Goal: Task Accomplishment & Management: Manage account settings

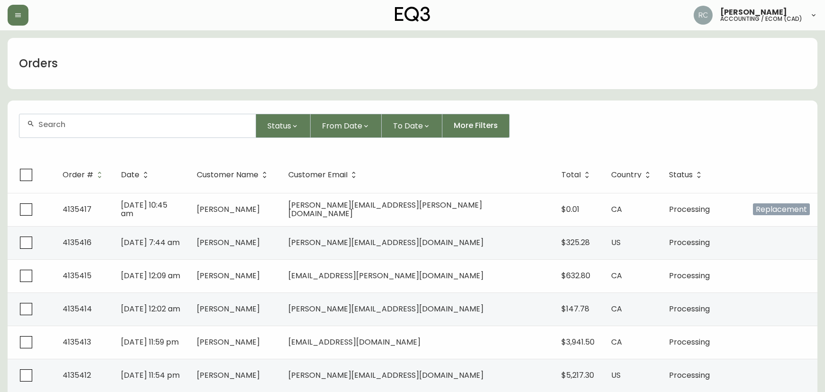
click at [110, 127] on input "text" at bounding box center [143, 124] width 210 height 9
paste input "4135339"
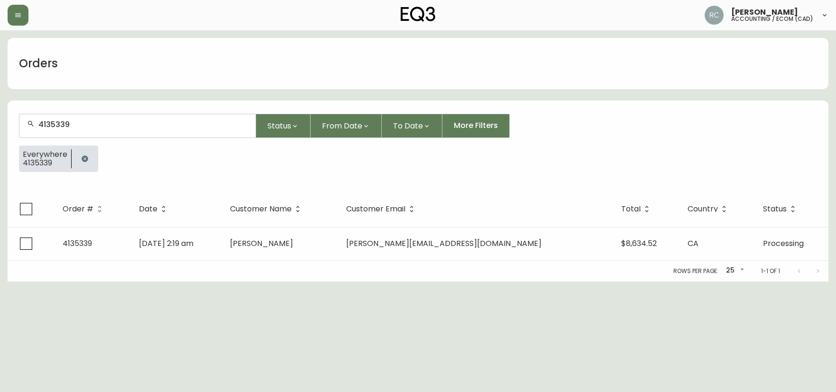
click at [121, 118] on div "4135339" at bounding box center [137, 125] width 236 height 23
paste input "57"
type input "4135357"
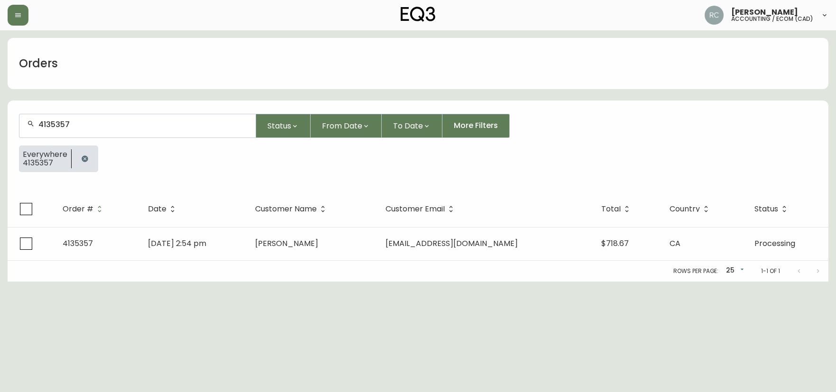
click at [115, 127] on input "4135357" at bounding box center [143, 124] width 210 height 9
paste input "90"
type input "4135390"
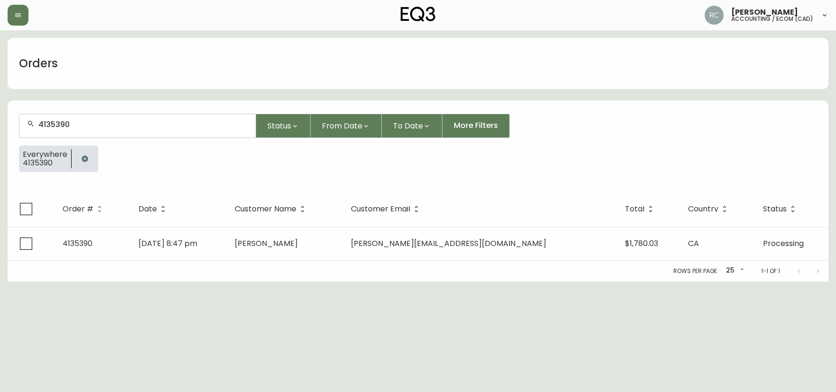
click at [81, 122] on input "4135390" at bounding box center [143, 124] width 210 height 9
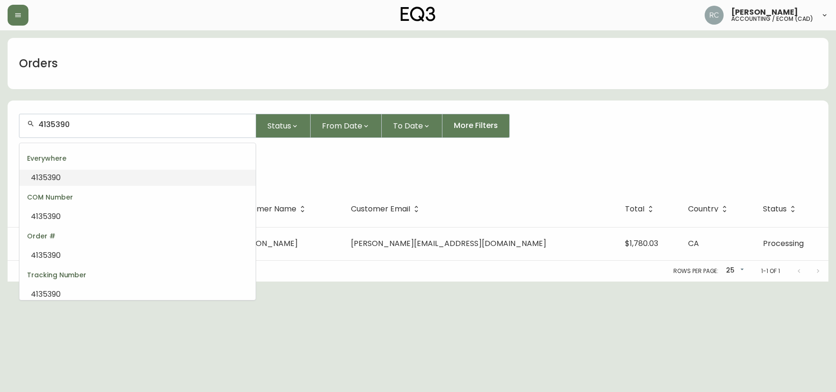
paste input "8"
type input "4135398"
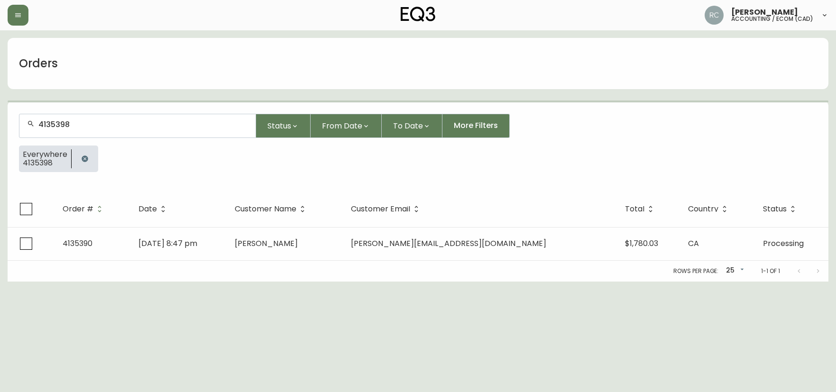
type input "4135398"
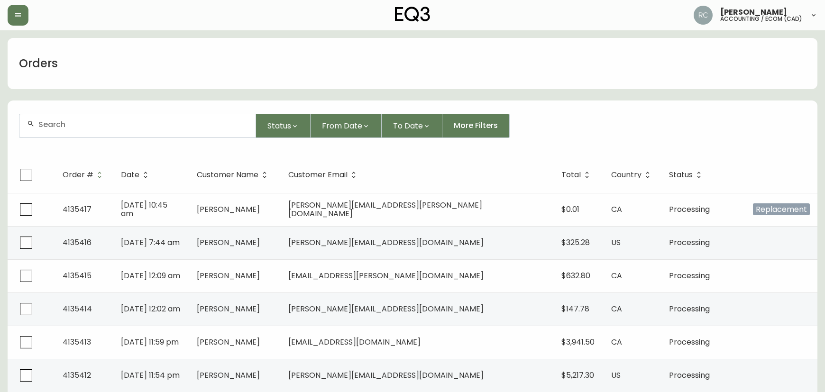
click at [312, 23] on div "Russel Joy Custodio accounting / ecom (cad)" at bounding box center [413, 15] width 810 height 30
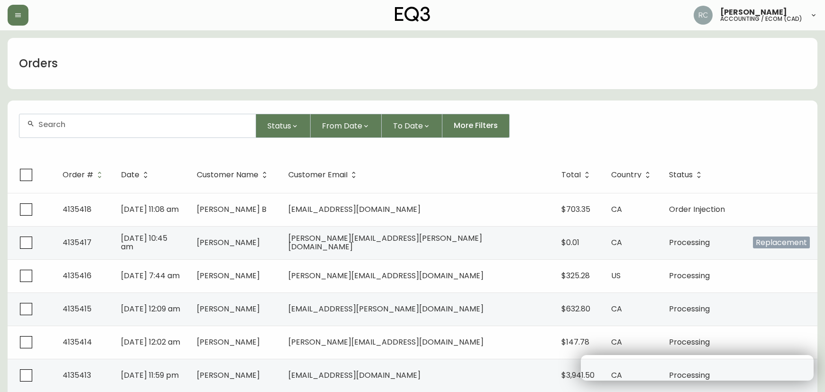
click at [221, 129] on div at bounding box center [137, 125] width 236 height 23
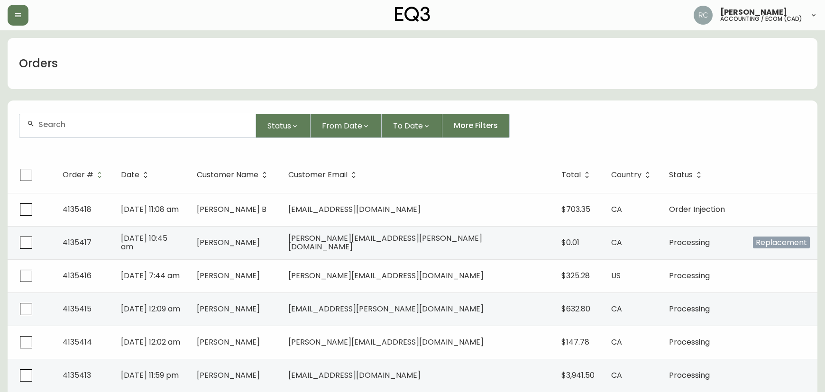
paste input "4135270"
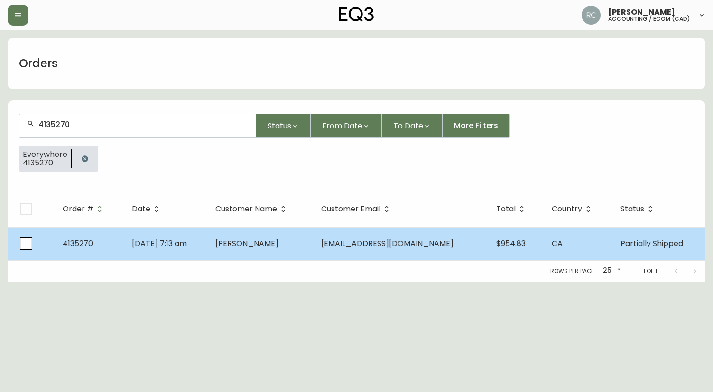
type input "4135270"
click at [169, 254] on td "Sep 11 2025, 7:13 am" at bounding box center [165, 243] width 83 height 33
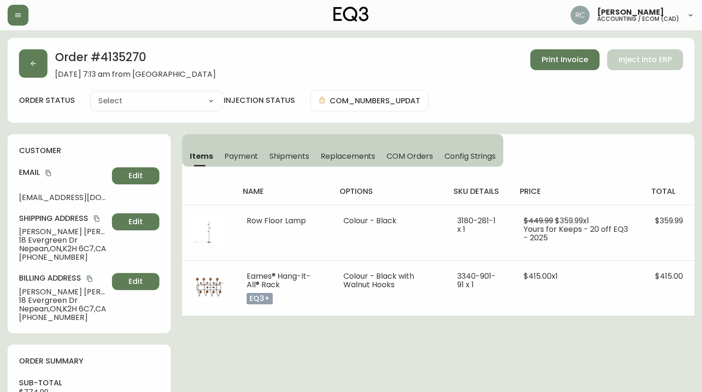
type input "Partially Shipped"
select select "PARTIALLY_SHIPPED"
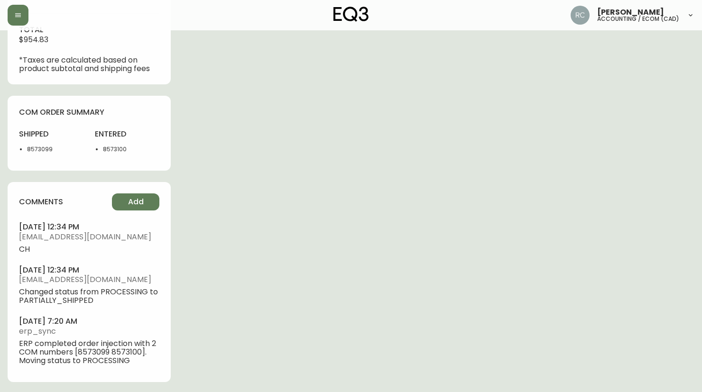
scroll to position [460, 0]
click at [150, 198] on button "Add" at bounding box center [135, 200] width 47 height 17
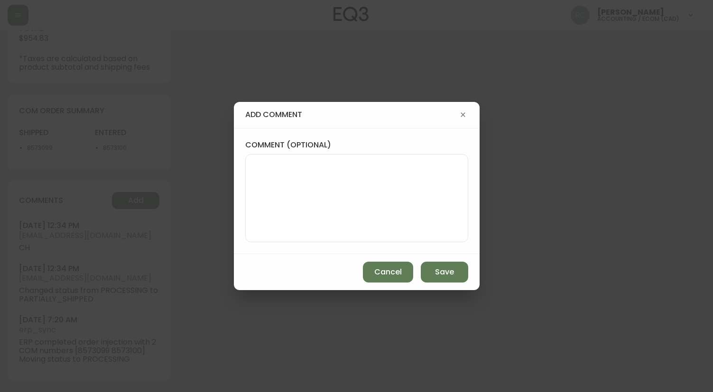
click at [340, 155] on div at bounding box center [356, 198] width 223 height 88
paste textarea "P019755"
type textarea "PO: YP019755"
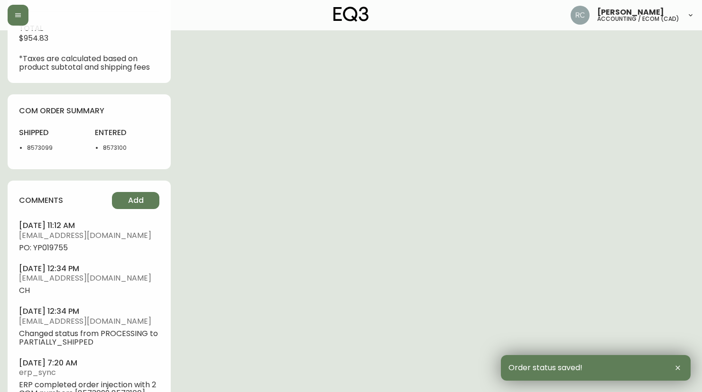
click at [51, 244] on span "PO: YP019755" at bounding box center [89, 248] width 140 height 9
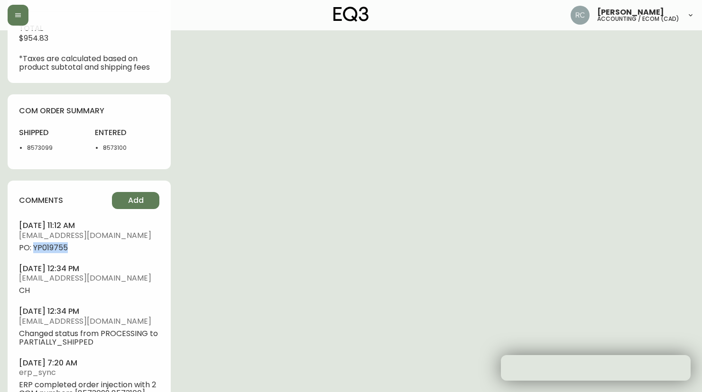
click at [51, 244] on span "PO: YP019755" at bounding box center [89, 248] width 140 height 9
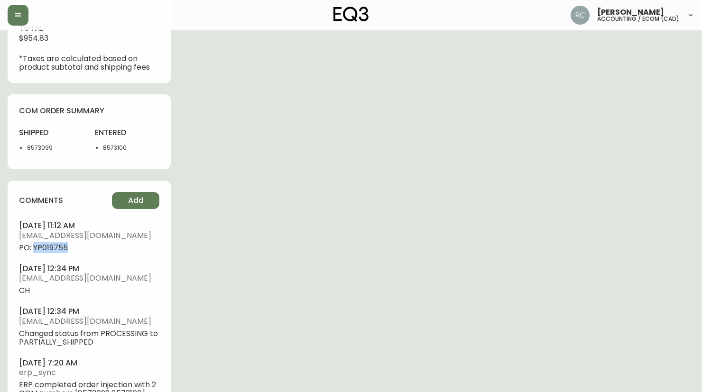
copy span "YP019755"
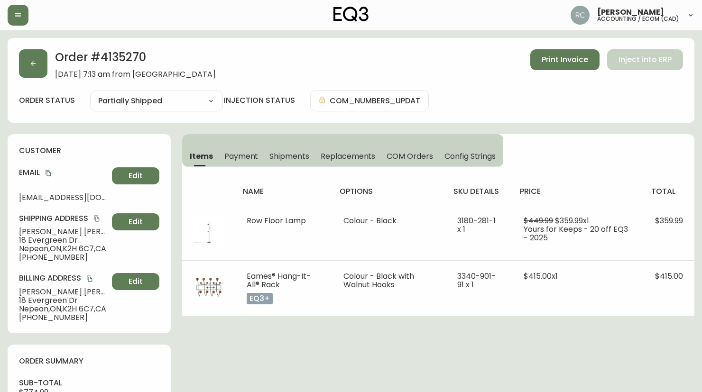
click at [34, 233] on span "kevin gibb" at bounding box center [63, 232] width 89 height 9
copy span "kevin gibb"
click at [135, 222] on span "Edit" at bounding box center [136, 222] width 14 height 10
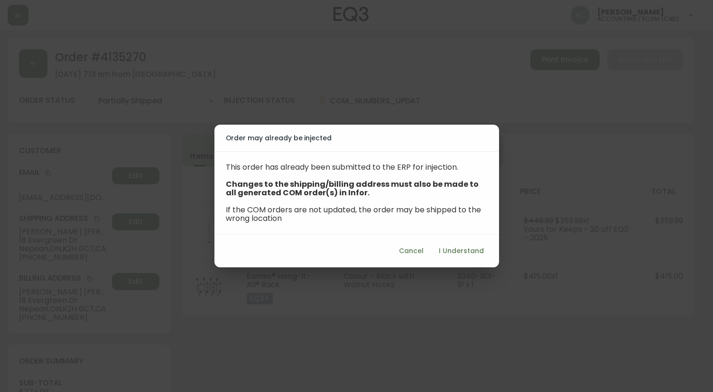
drag, startPoint x: 480, startPoint y: 241, endPoint x: 472, endPoint y: 258, distance: 18.9
click at [480, 241] on div "Cancel I Understand" at bounding box center [356, 251] width 285 height 33
click at [472, 258] on button "I Understand" at bounding box center [461, 251] width 53 height 18
select select "ON"
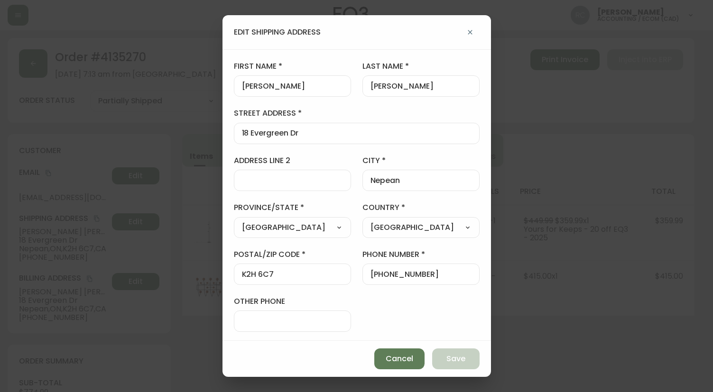
click at [305, 82] on input "kevin" at bounding box center [292, 86] width 101 height 9
type input "Kevin"
type input "Gibb"
click at [452, 363] on span "Save" at bounding box center [455, 359] width 19 height 10
type input "kevin"
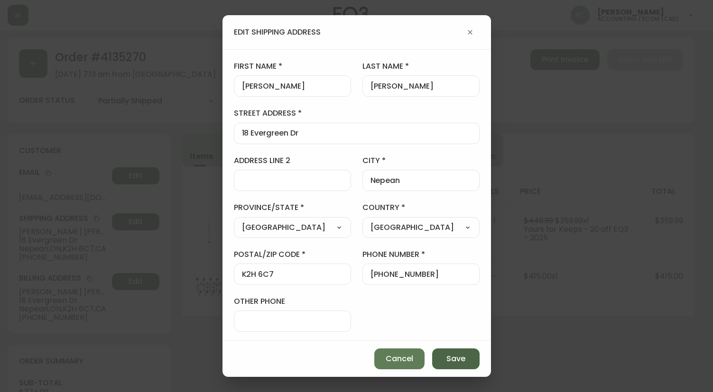
type input "gibb"
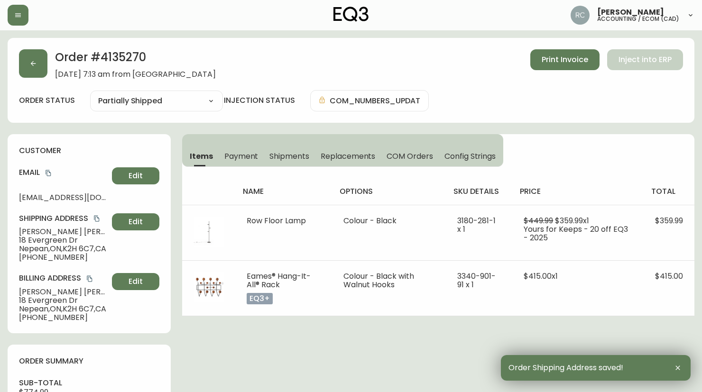
click at [37, 230] on span "Kevin Gibb" at bounding box center [63, 232] width 89 height 9
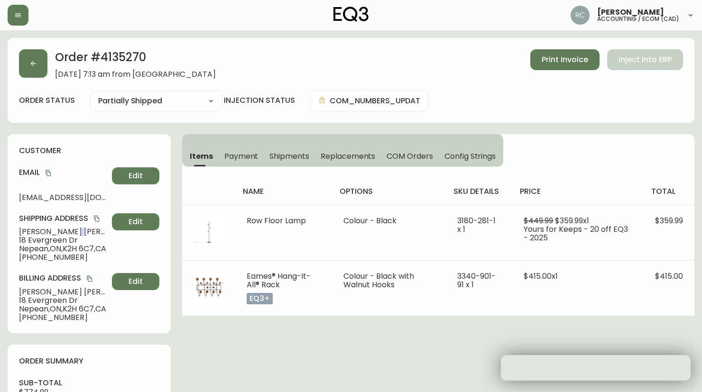
click at [37, 230] on span "Kevin Gibb" at bounding box center [63, 232] width 89 height 9
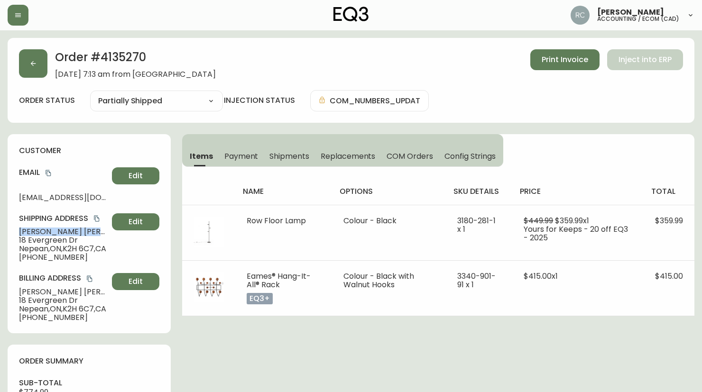
click at [37, 230] on span "Kevin Gibb" at bounding box center [63, 232] width 89 height 9
copy span "Kevin Gibb"
drag, startPoint x: 51, startPoint y: 173, endPoint x: 14, endPoint y: 182, distance: 38.6
click at [51, 173] on icon "copy" at bounding box center [48, 173] width 5 height 6
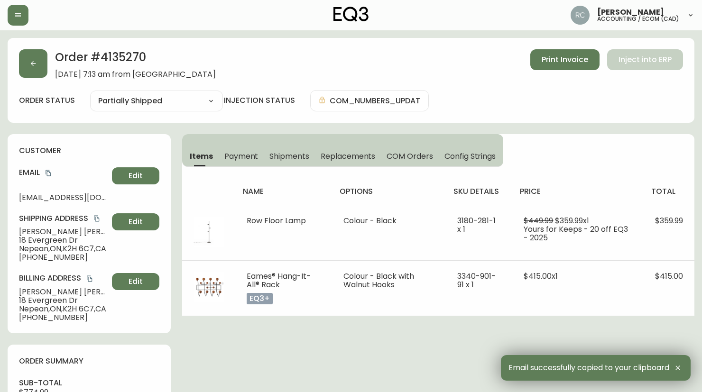
click at [44, 256] on span "+16136185721" at bounding box center [63, 257] width 89 height 9
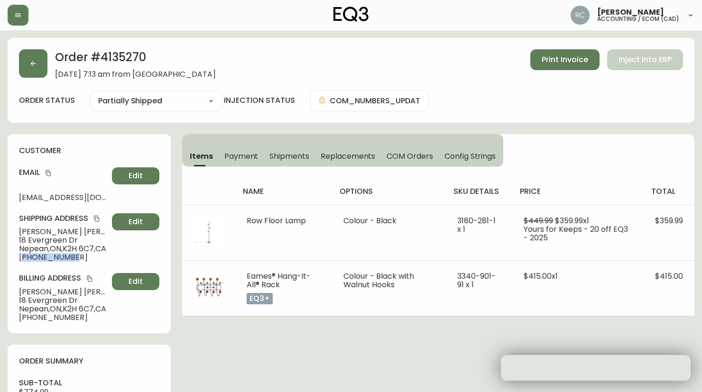
click at [44, 256] on span "+16136185721" at bounding box center [63, 257] width 89 height 9
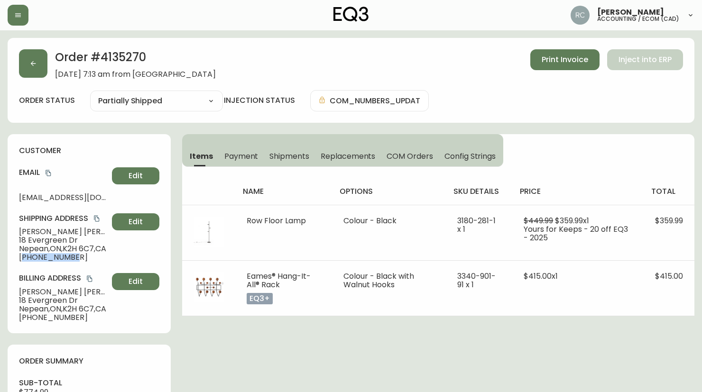
copy span "16136185721"
click at [248, 156] on span "Payment" at bounding box center [241, 156] width 34 height 10
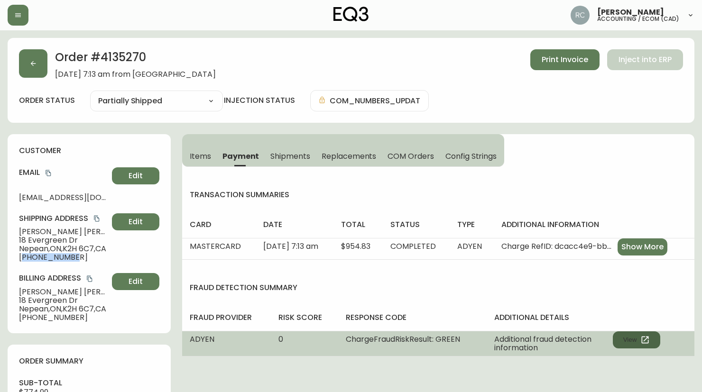
click at [633, 342] on button "View" at bounding box center [636, 339] width 47 height 17
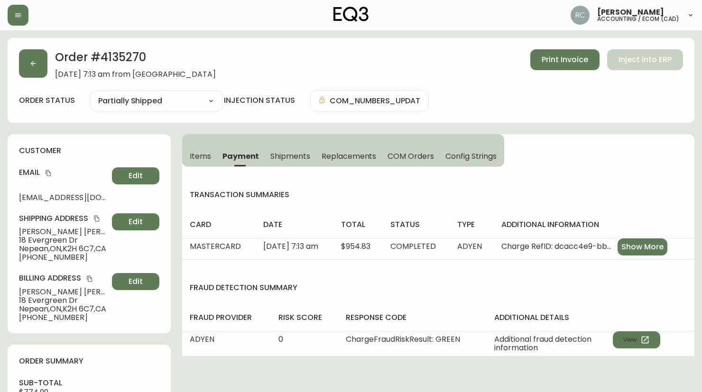
click at [46, 240] on span "18 Evergreen Dr" at bounding box center [63, 240] width 89 height 9
copy span "18 Evergreen Dr"
click at [23, 249] on span "Nepean , ON , K2H 6C7 , CA" at bounding box center [63, 249] width 89 height 9
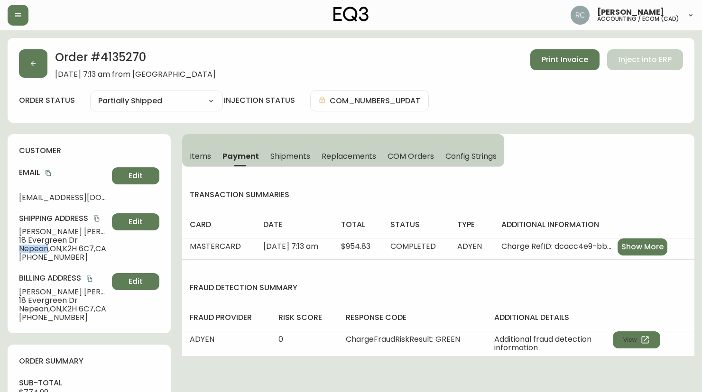
click at [23, 249] on span "Nepean , ON , K2H 6C7 , CA" at bounding box center [63, 249] width 89 height 9
drag, startPoint x: 23, startPoint y: 249, endPoint x: 15, endPoint y: 248, distance: 7.6
click at [15, 248] on div "customer Email kgpskier@proton.me Edit Shipping Address Kevin Gibb 18 Evergreen…" at bounding box center [89, 233] width 163 height 199
copy span "Nepean , ON , K2H 6C7 , CA"
click at [254, 50] on div "Order # 4135270 September 11, 2025 at 7:13 am from CA_EN Print Invoice Inject i…" at bounding box center [351, 63] width 664 height 29
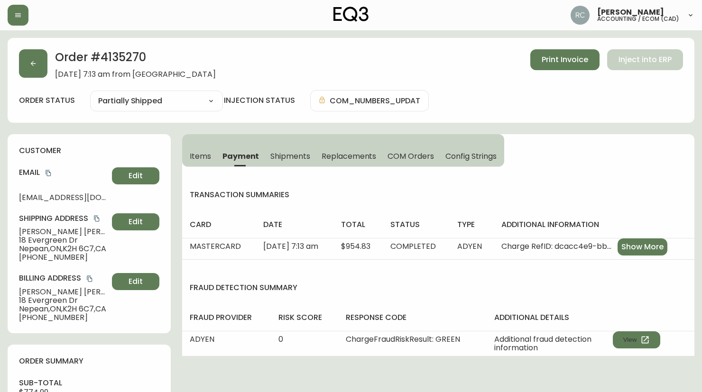
click at [37, 236] on span "18 Evergreen Dr" at bounding box center [63, 240] width 89 height 9
click at [37, 235] on span "Kevin Gibb" at bounding box center [63, 232] width 89 height 9
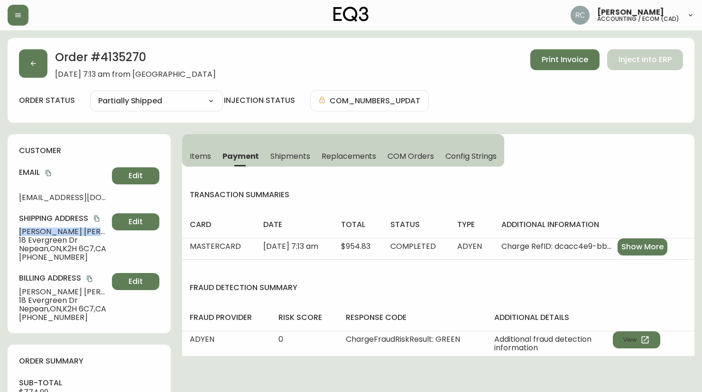
click at [37, 235] on span "Kevin Gibb" at bounding box center [63, 232] width 89 height 9
copy span "Kevin Gibb"
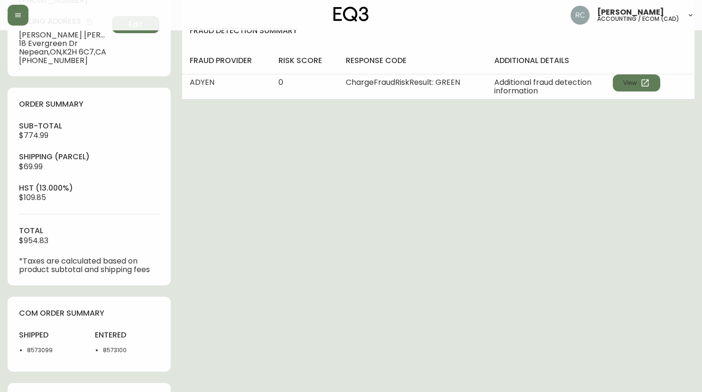
scroll to position [379, 0]
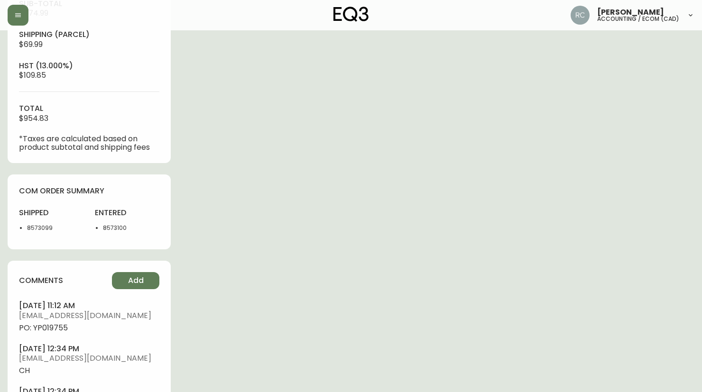
click at [56, 331] on span "PO: YP019755" at bounding box center [89, 328] width 140 height 9
click at [56, 330] on span "PO: YP019755" at bounding box center [89, 328] width 140 height 9
copy span "YP019755"
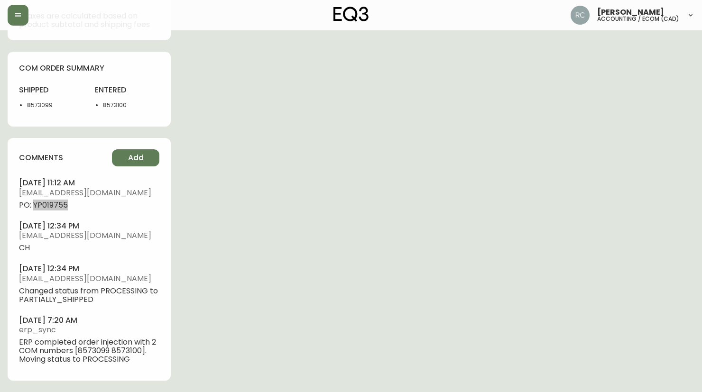
scroll to position [0, 0]
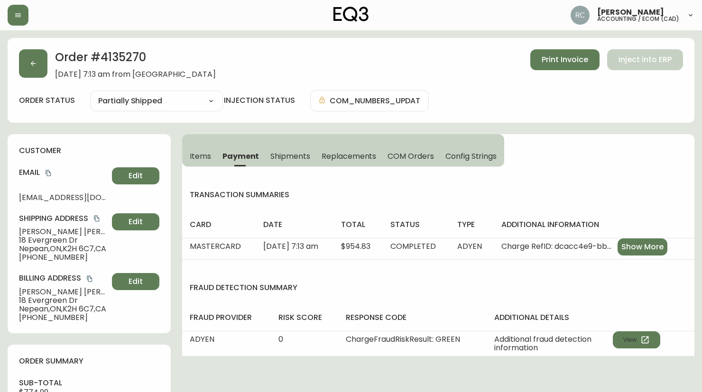
click at [267, 61] on div "Order # 4135270 September 11, 2025 at 7:13 am from CA_EN Print Invoice Inject i…" at bounding box center [351, 63] width 664 height 29
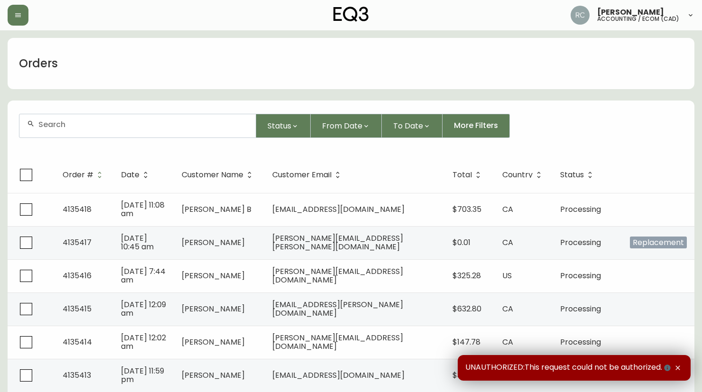
click at [170, 116] on div at bounding box center [137, 125] width 236 height 23
paste input "4135271"
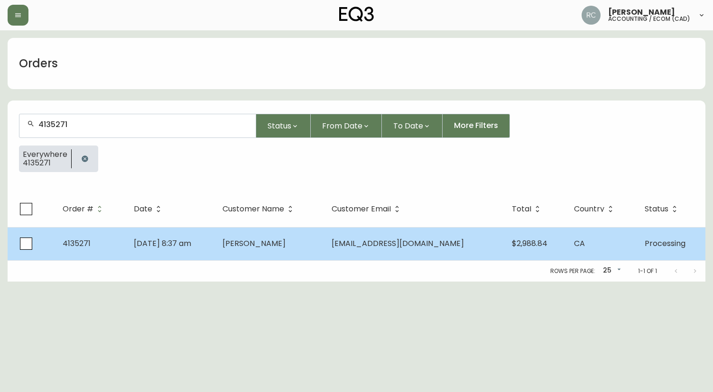
type input "4135271"
click at [180, 240] on span "Sep 11 2025, 8:37 am" at bounding box center [162, 243] width 57 height 11
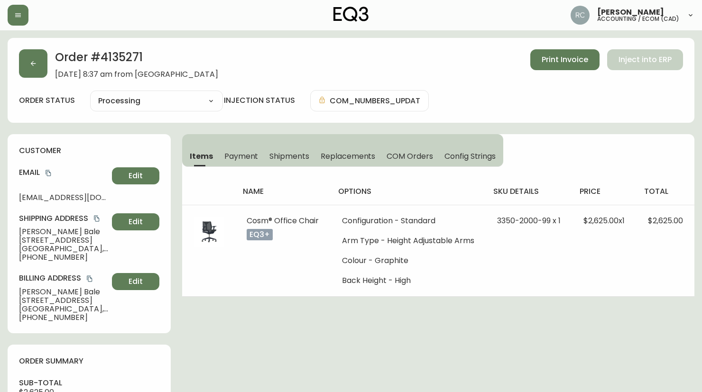
type input "Processing"
select select "PROCESSING"
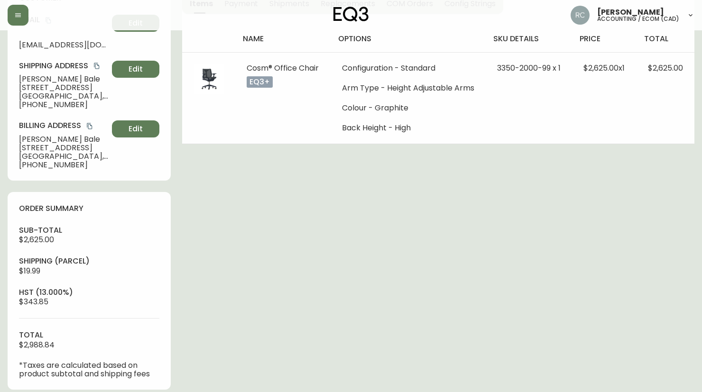
scroll to position [365, 0]
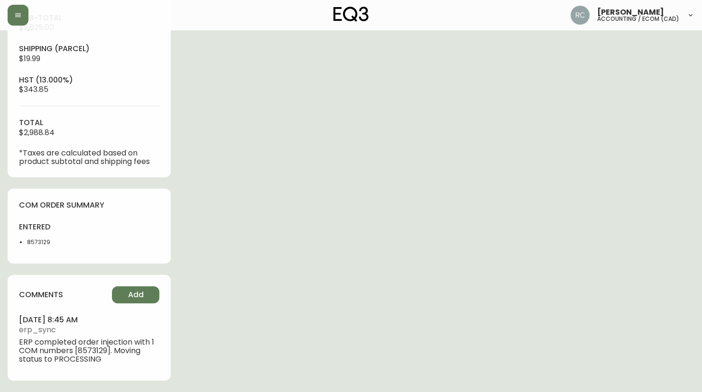
click at [243, 299] on div "Order # 4135271 September 11, 2025 at 8:37 am from CA_EN Print Invoice Inject i…" at bounding box center [351, 32] width 687 height 719
click at [133, 294] on span "Add" at bounding box center [136, 295] width 16 height 10
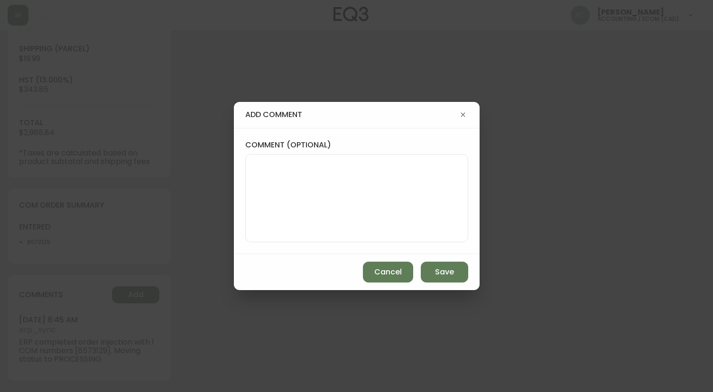
click at [347, 188] on textarea "comment (optional)" at bounding box center [356, 198] width 207 height 76
paste textarea "P019756"
type textarea "PO: YP019756"
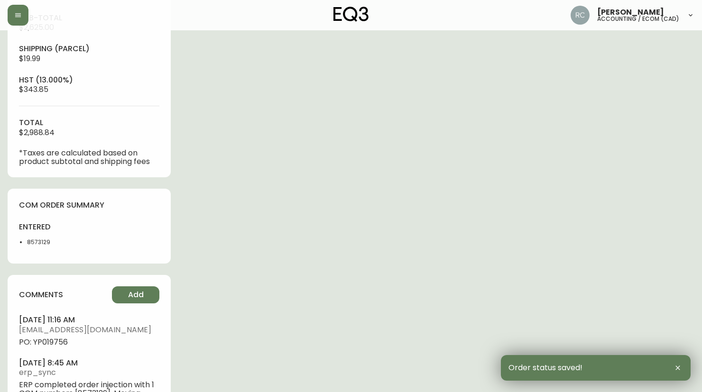
click at [58, 343] on span "PO: YP019756" at bounding box center [89, 342] width 140 height 9
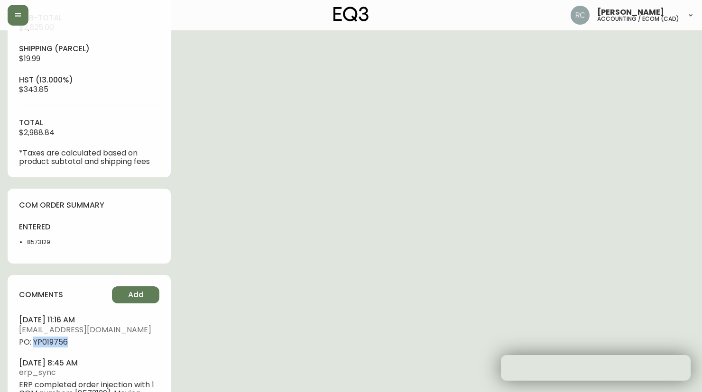
click at [58, 343] on span "PO: YP019756" at bounding box center [89, 342] width 140 height 9
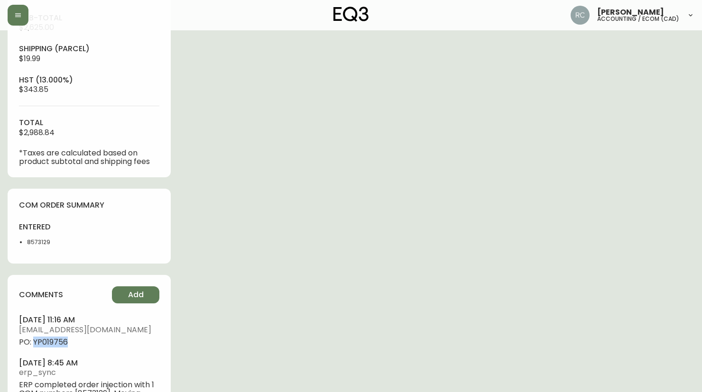
copy span "YP019756"
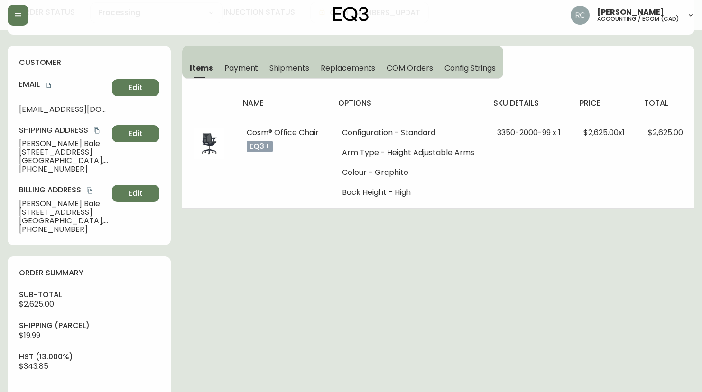
scroll to position [0, 0]
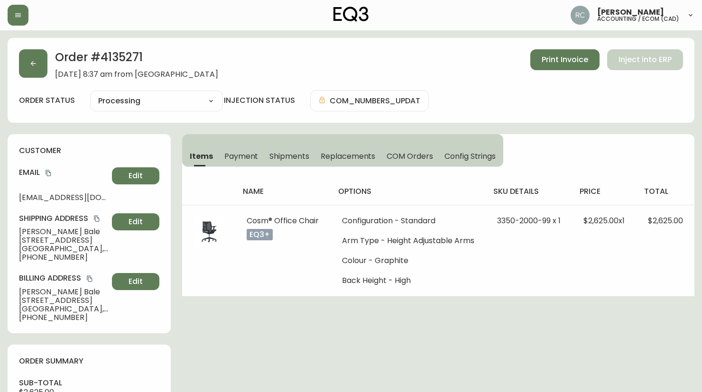
click at [41, 230] on span "Katrina Bale" at bounding box center [63, 232] width 89 height 9
click at [39, 231] on span "Katrina Bale" at bounding box center [63, 232] width 89 height 9
copy span "Katrina Bale"
click at [51, 170] on icon "copy" at bounding box center [48, 173] width 7 height 7
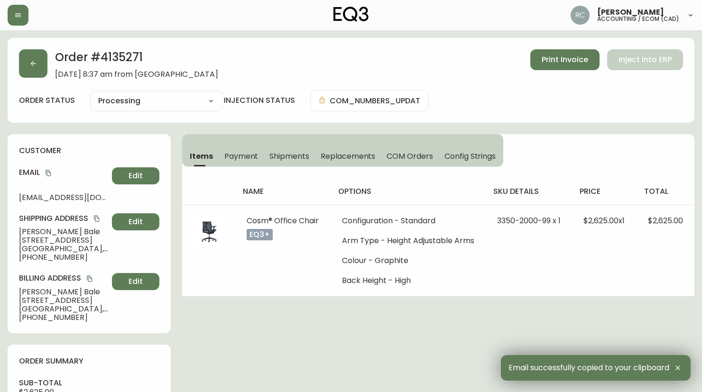
click at [47, 239] on span "181 Bay Street, Suitte 3910" at bounding box center [63, 240] width 89 height 9
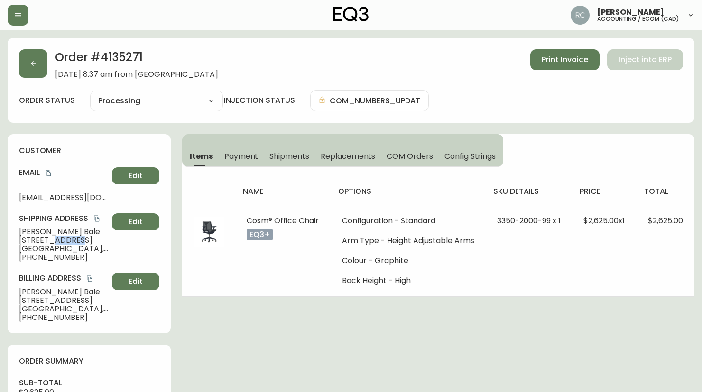
click at [47, 239] on span "181 Bay Street, Suitte 3910" at bounding box center [63, 240] width 89 height 9
drag, startPoint x: 47, startPoint y: 239, endPoint x: 31, endPoint y: 237, distance: 16.3
click at [31, 237] on span "181 Bay Street, Suitte 3910" at bounding box center [63, 240] width 89 height 9
copy span "181 Bay Street, Suitte 3910"
click at [52, 250] on span "Toronto , ON , M5J 2T3 , CA" at bounding box center [63, 249] width 89 height 9
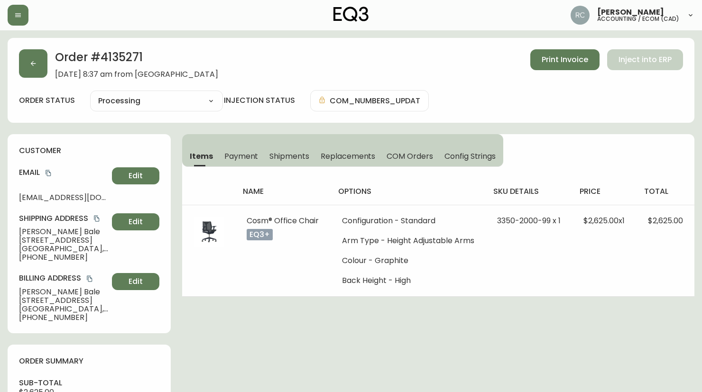
click at [52, 250] on span "Toronto , ON , M5J 2T3 , CA" at bounding box center [63, 249] width 89 height 9
copy span "Toronto , ON , M5J 2T3 , CA"
click at [45, 255] on span "+14163689932" at bounding box center [63, 257] width 89 height 9
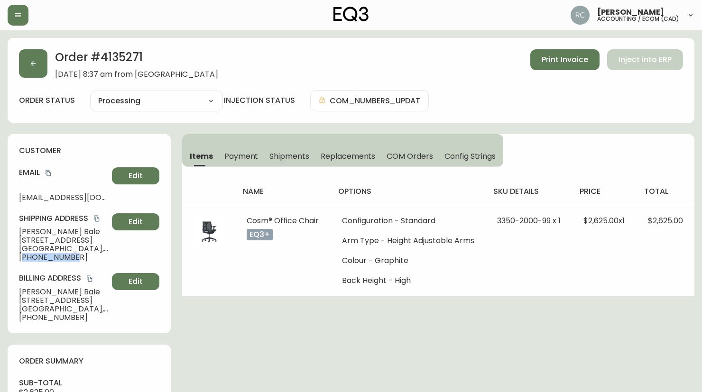
copy span "14163689932"
click at [296, 180] on th "name" at bounding box center [282, 191] width 95 height 27
click at [21, 228] on span "Katrina Bale" at bounding box center [63, 232] width 89 height 9
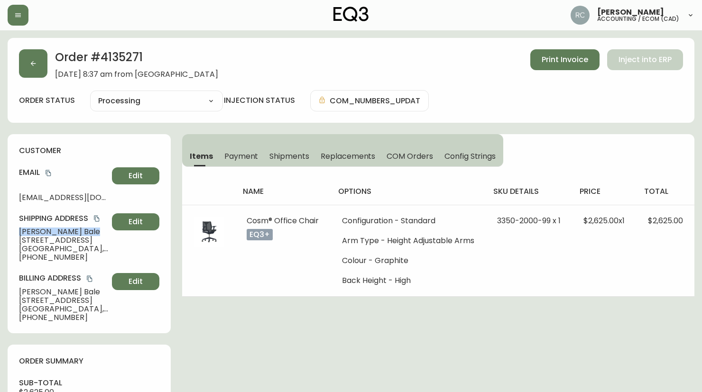
copy span "Katrina Bale"
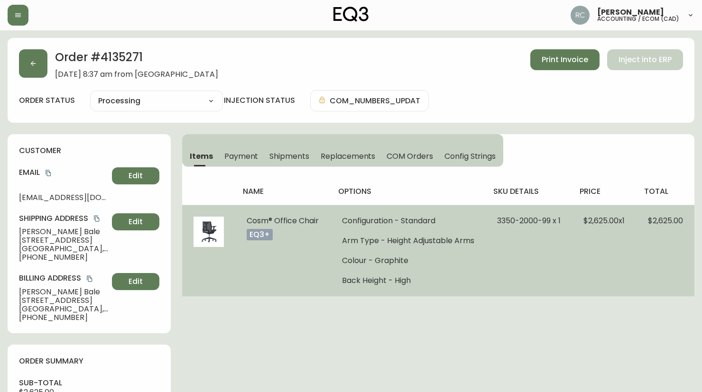
click at [222, 255] on td at bounding box center [208, 251] width 53 height 92
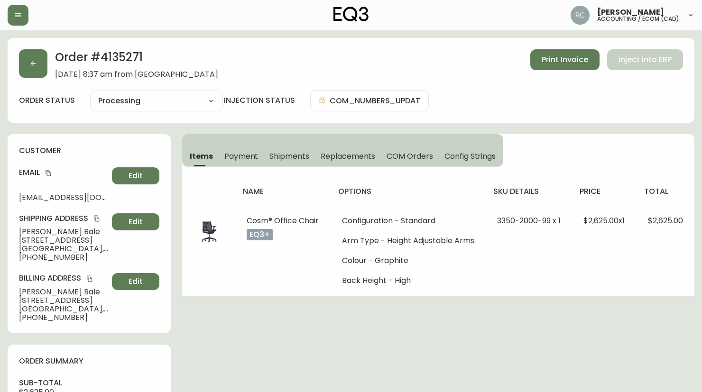
drag, startPoint x: 231, startPoint y: 300, endPoint x: 42, endPoint y: 280, distance: 190.3
click at [231, 296] on td at bounding box center [208, 251] width 53 height 92
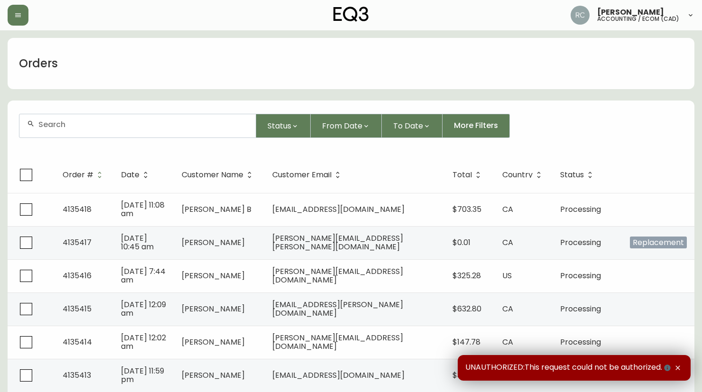
click at [169, 136] on div at bounding box center [137, 125] width 236 height 23
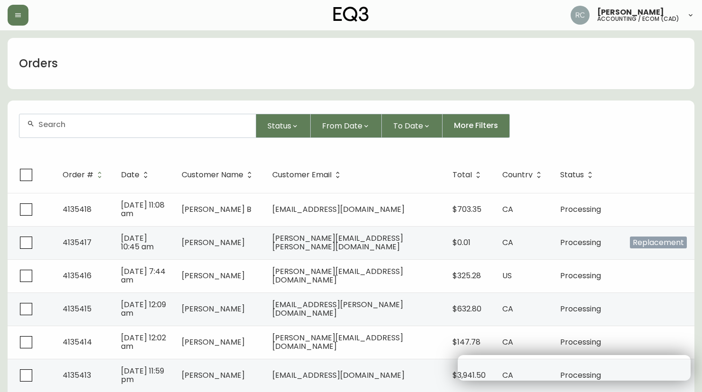
paste input "4135272"
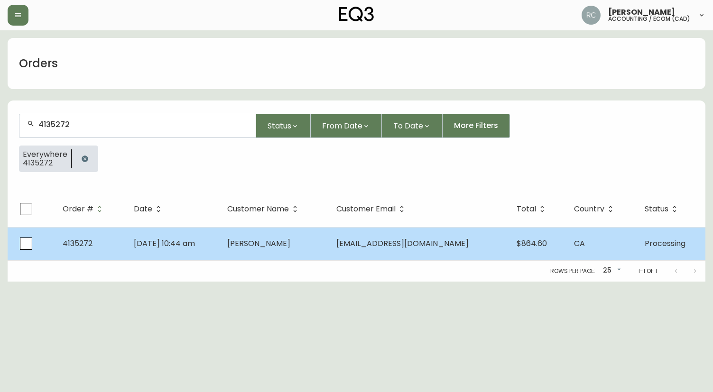
type input "4135272"
click at [250, 243] on span "[PERSON_NAME]" at bounding box center [258, 243] width 63 height 11
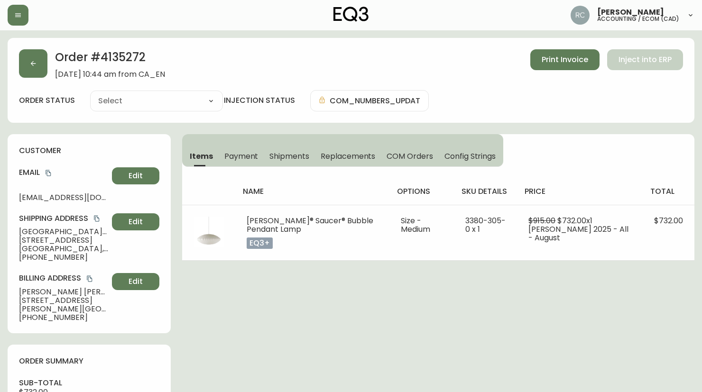
type input "Processing"
select select "PROCESSING"
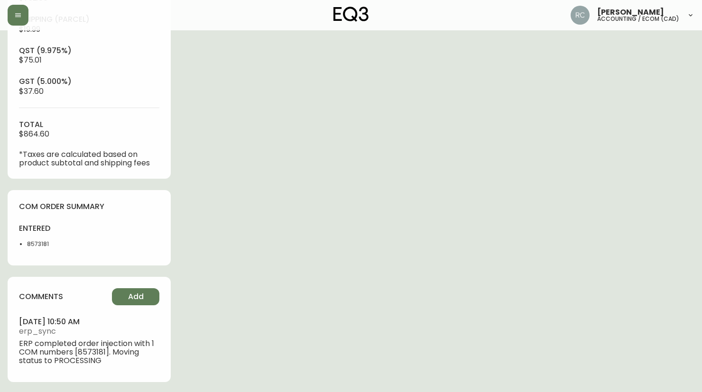
scroll to position [396, 0]
click at [123, 289] on button "Add" at bounding box center [135, 295] width 47 height 17
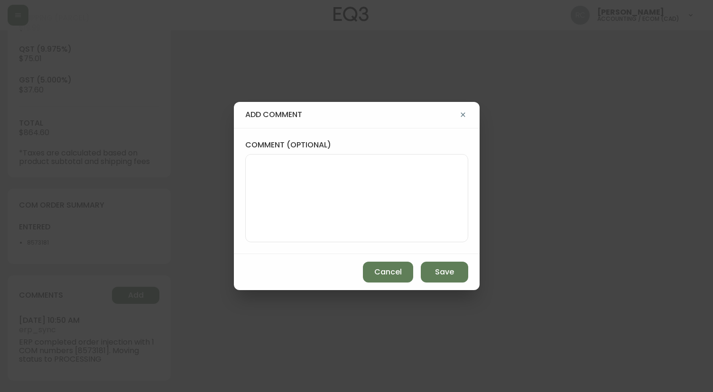
click at [304, 229] on textarea "comment (optional)" at bounding box center [356, 198] width 207 height 76
paste textarea "P019757"
type textarea "PO: YP019757"
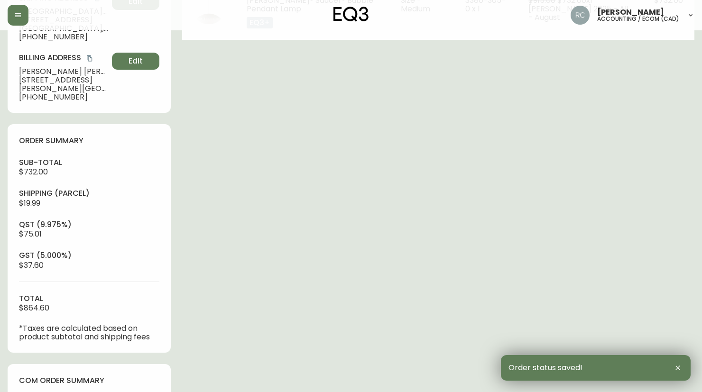
scroll to position [439, 0]
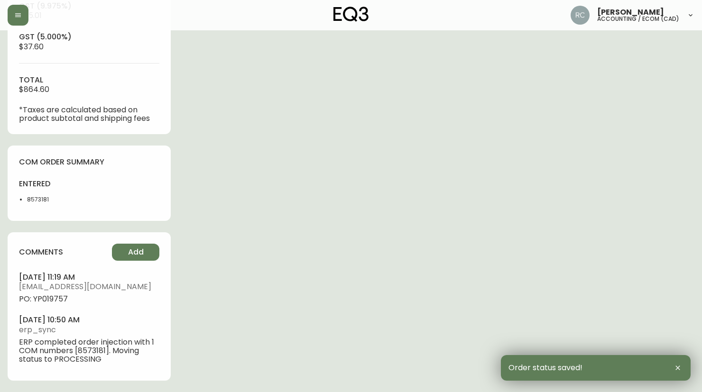
click at [60, 304] on ul "[DATE] 11:19 am [EMAIL_ADDRESS][DOMAIN_NAME] PO: YP019757 [DATE] 10:50 am erp_s…" at bounding box center [89, 318] width 140 height 92
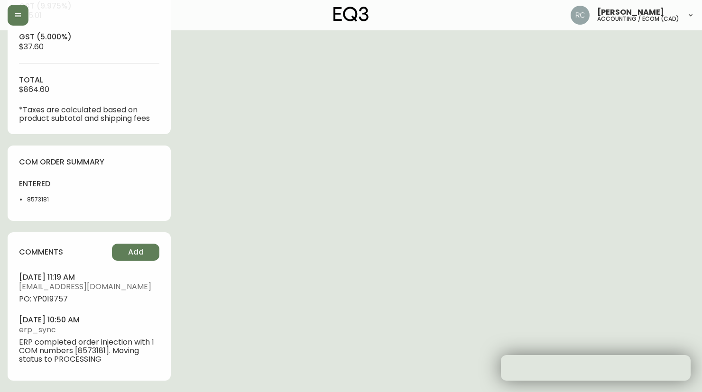
click at [62, 302] on span "PO: YP019757" at bounding box center [89, 299] width 140 height 9
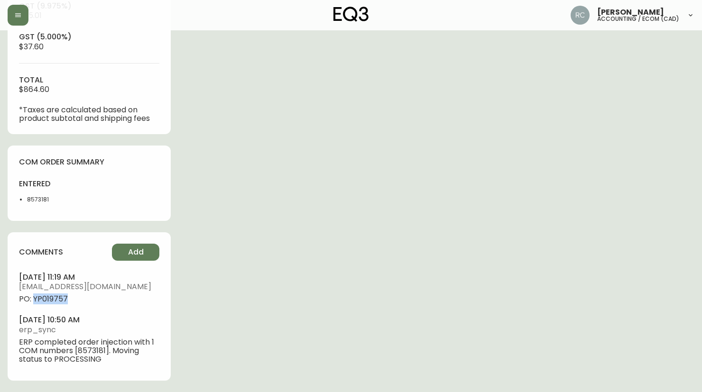
click at [62, 302] on span "PO: YP019757" at bounding box center [89, 299] width 140 height 9
copy span "YP019757"
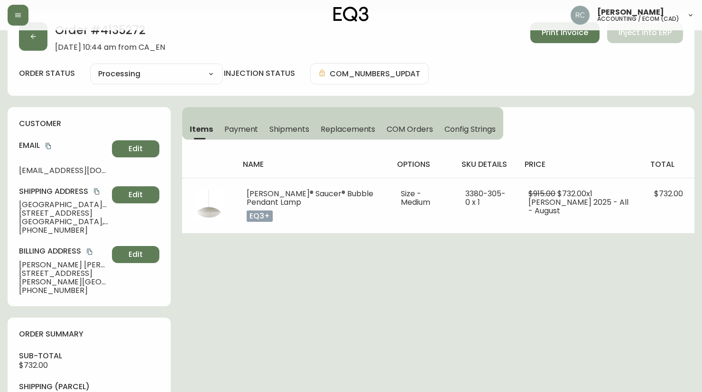
scroll to position [0, 0]
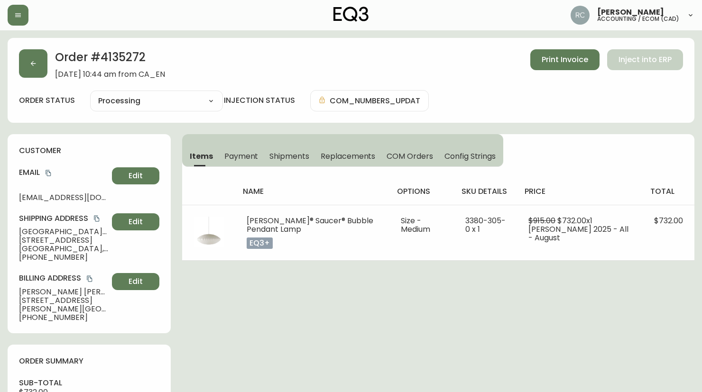
drag, startPoint x: 231, startPoint y: 143, endPoint x: 232, endPoint y: 151, distance: 8.5
click at [231, 143] on div "Items Payment Shipments Replacements COM Orders Config Strings" at bounding box center [342, 150] width 321 height 33
click at [232, 153] on span "Payment" at bounding box center [241, 156] width 34 height 10
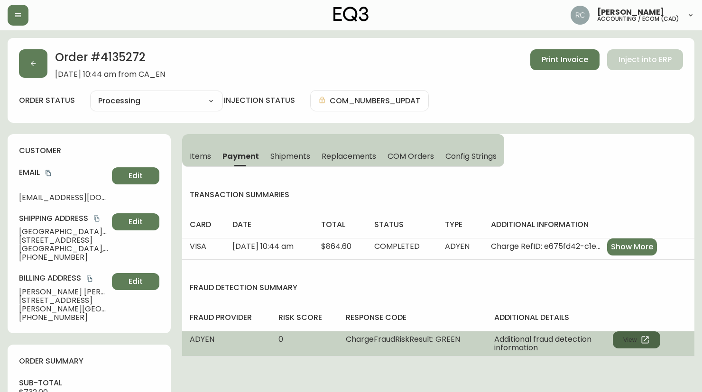
click at [621, 347] on button "View" at bounding box center [636, 339] width 47 height 17
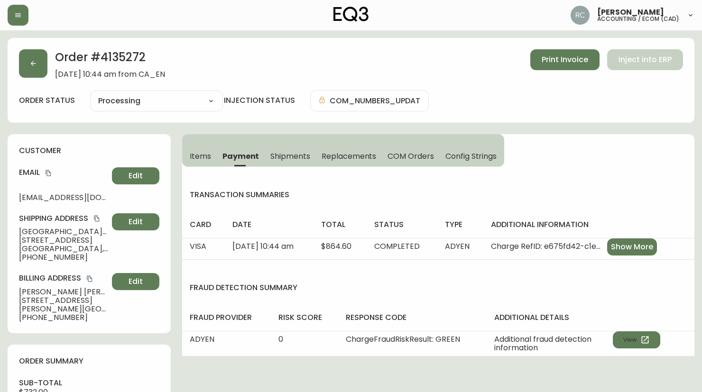
drag, startPoint x: 298, startPoint y: 56, endPoint x: 271, endPoint y: 101, distance: 52.0
click at [298, 56] on div "Order # 4135272 September 11, 2025 at 10:44 am from CA_EN Print Invoice Inject …" at bounding box center [351, 63] width 664 height 29
click at [211, 150] on button "Items" at bounding box center [199, 156] width 35 height 21
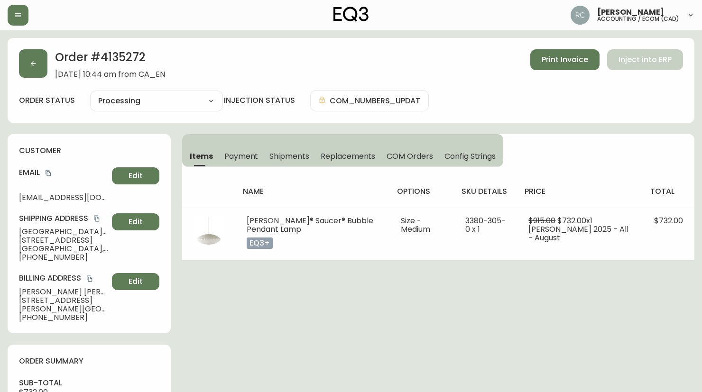
click at [247, 153] on span "Payment" at bounding box center [241, 156] width 34 height 10
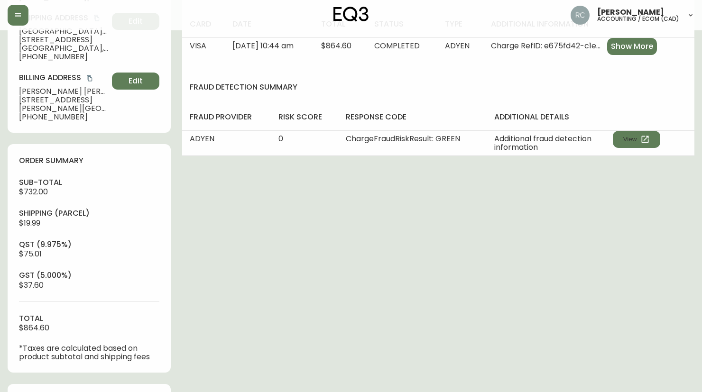
scroll to position [439, 0]
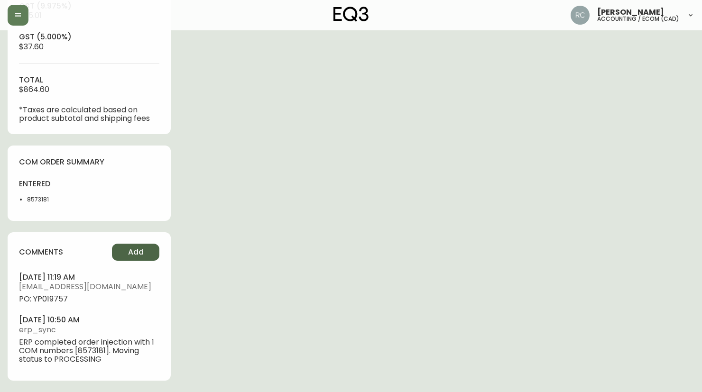
click at [144, 251] on button "Add" at bounding box center [135, 252] width 47 height 17
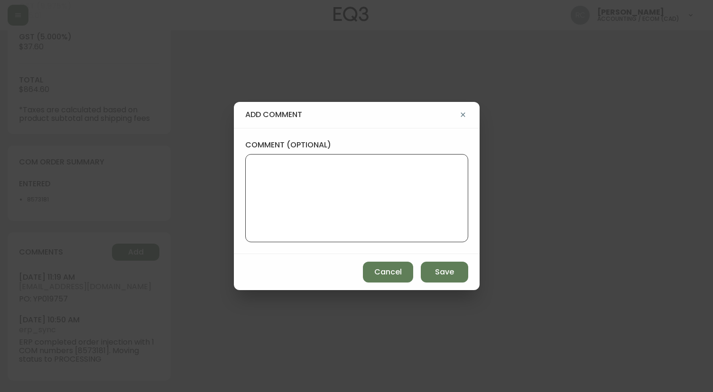
click at [278, 200] on textarea "comment (optional)" at bounding box center [356, 198] width 207 height 76
paste textarea "MANUAL FRAUD REVIEW - APPROVED -"
paste textarea "CVC/CVV Supplied, Matches (M) AVS Both postal code and address match (Y)"
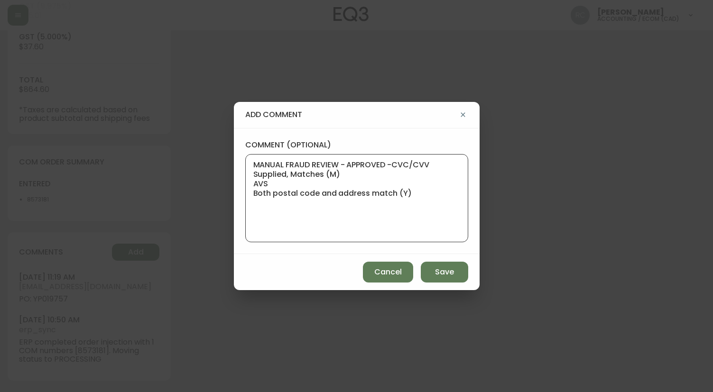
type textarea "MANUAL FRAUD REVIEW - APPROVED -CVC/CVV Supplied, Matches (M) AVS Both postal c…"
click at [436, 269] on span "Save" at bounding box center [444, 272] width 19 height 10
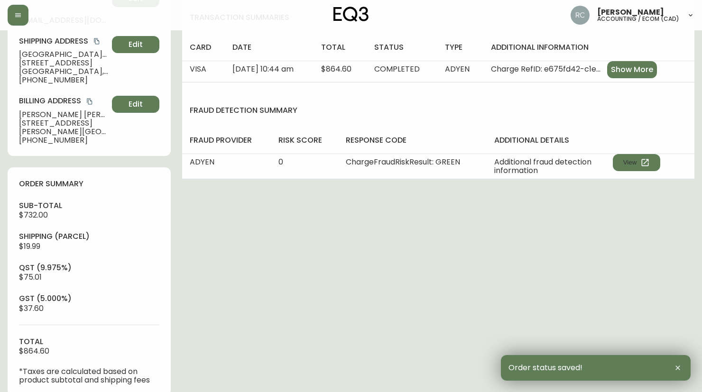
scroll to position [0, 0]
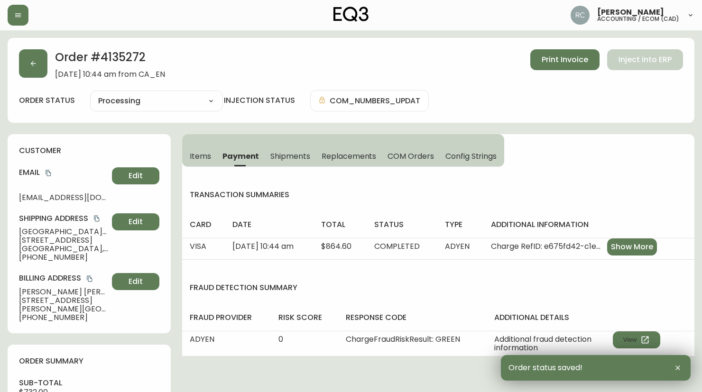
click at [186, 153] on button "Items" at bounding box center [199, 156] width 35 height 21
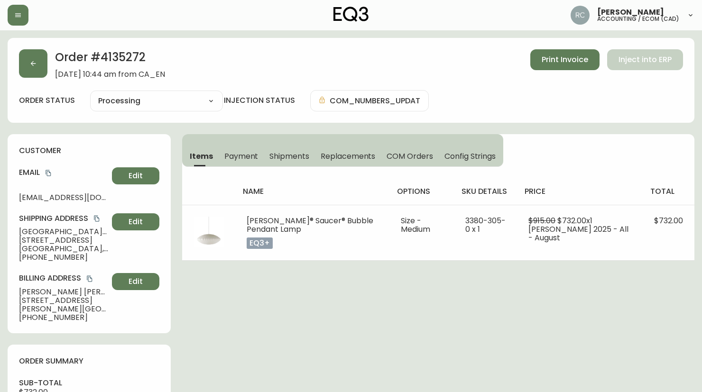
drag, startPoint x: 258, startPoint y: 294, endPoint x: 230, endPoint y: 277, distance: 33.6
click at [56, 230] on span "Madison Chock" at bounding box center [63, 232] width 89 height 9
drag, startPoint x: 56, startPoint y: 230, endPoint x: 43, endPoint y: 231, distance: 13.8
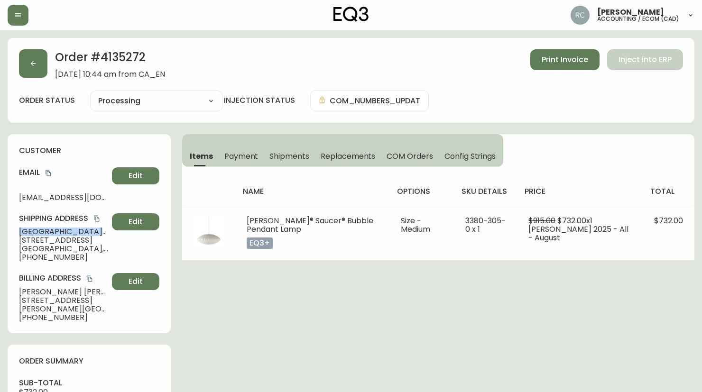
click at [55, 230] on span "Madison Chock" at bounding box center [63, 232] width 89 height 9
copy span "Madison Chock"
click at [52, 175] on button "copy" at bounding box center [48, 172] width 9 height 9
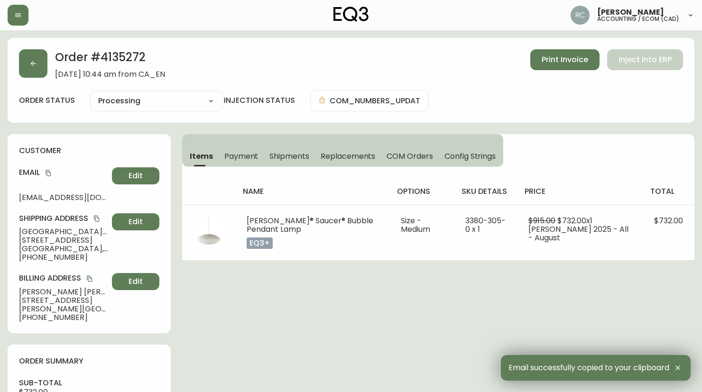
click at [46, 239] on span "1165 Rue Wellington #1303" at bounding box center [63, 240] width 89 height 9
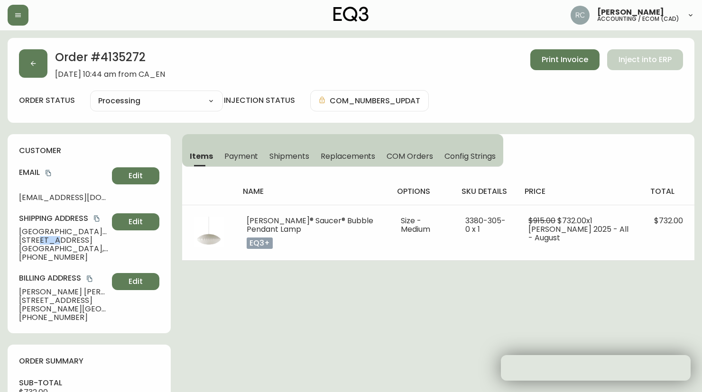
click at [46, 239] on span "1165 Rue Wellington #1303" at bounding box center [63, 240] width 89 height 9
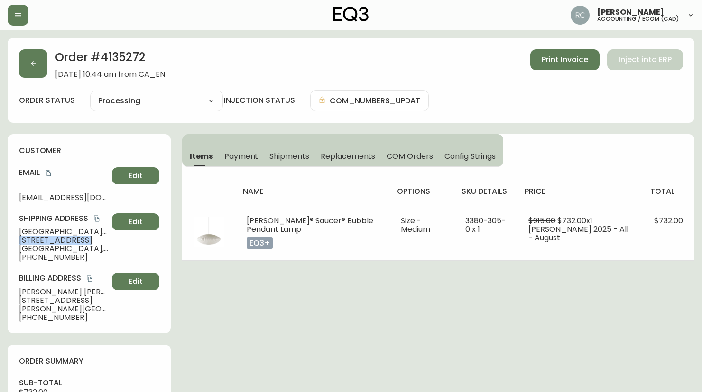
click at [46, 239] on span "1165 Rue Wellington #1303" at bounding box center [63, 240] width 89 height 9
copy span "1165 Rue Wellington #1303"
click at [31, 248] on span "Montréal , QC , H3C 0S3 , CA" at bounding box center [63, 249] width 89 height 9
click at [30, 248] on span "Montréal , QC , H3C 0S3 , CA" at bounding box center [63, 249] width 89 height 9
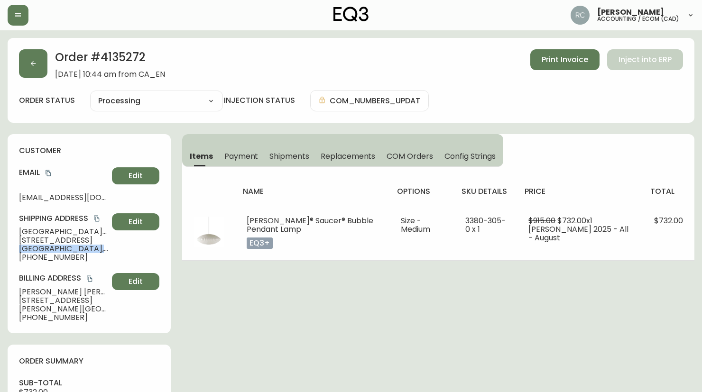
copy span "Montréal , QC , H3C 0S3 , CA"
click at [42, 257] on span "+13107669911" at bounding box center [63, 257] width 89 height 9
drag, startPoint x: 42, startPoint y: 257, endPoint x: 31, endPoint y: 257, distance: 10.4
click at [41, 257] on span "+13107669911" at bounding box center [63, 257] width 89 height 9
copy span "13107669911"
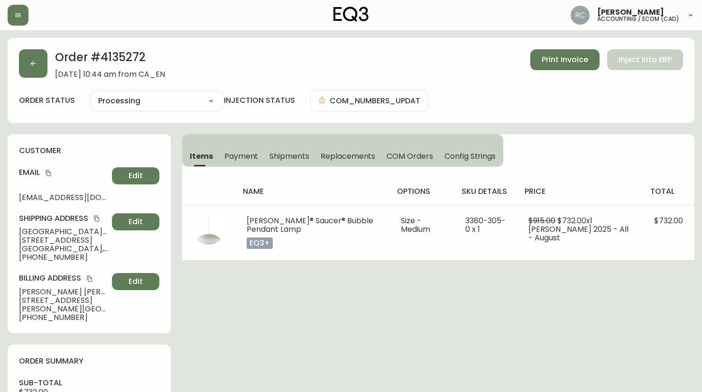
drag, startPoint x: 259, startPoint y: 304, endPoint x: 252, endPoint y: 301, distance: 7.6
click at [57, 228] on span "Madison Chock" at bounding box center [63, 232] width 89 height 9
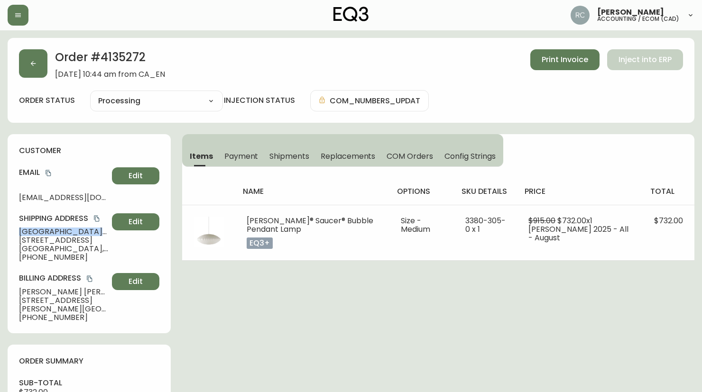
copy span "Madison Chock"
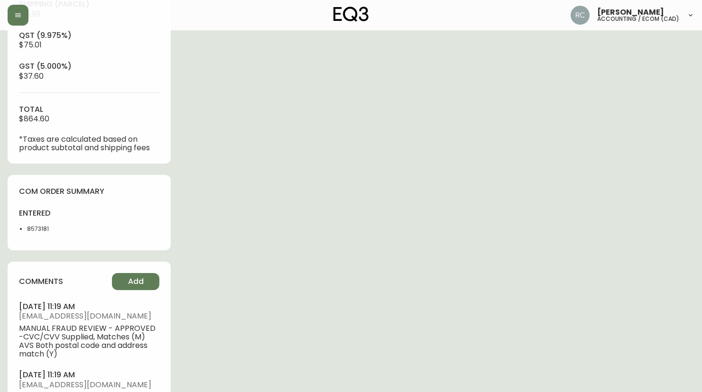
scroll to position [507, 0]
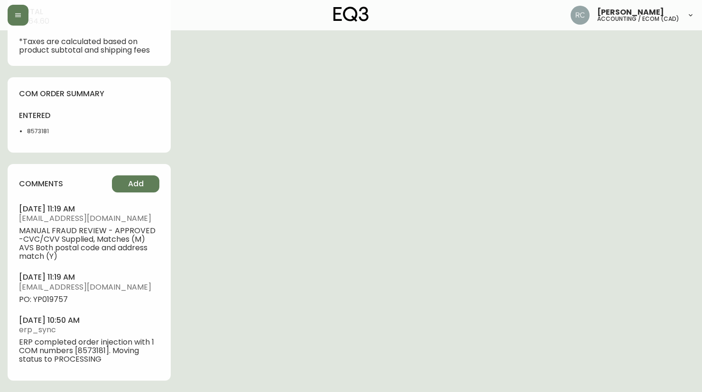
click at [49, 298] on span "PO: YP019757" at bounding box center [89, 299] width 140 height 9
copy span "YP019757"
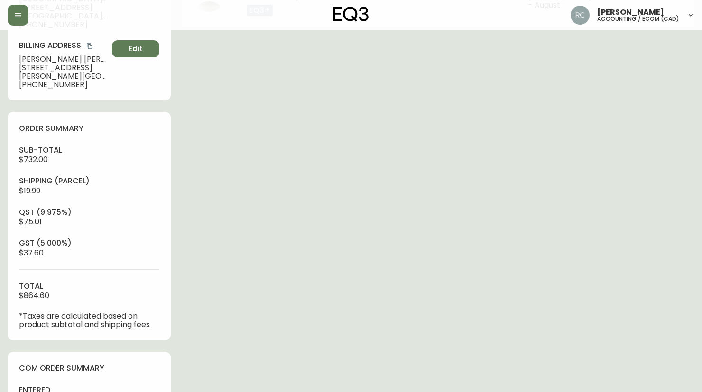
scroll to position [0, 0]
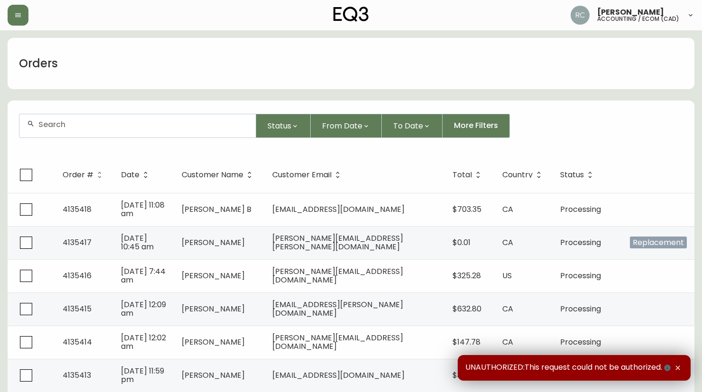
click at [139, 118] on div at bounding box center [137, 125] width 236 height 23
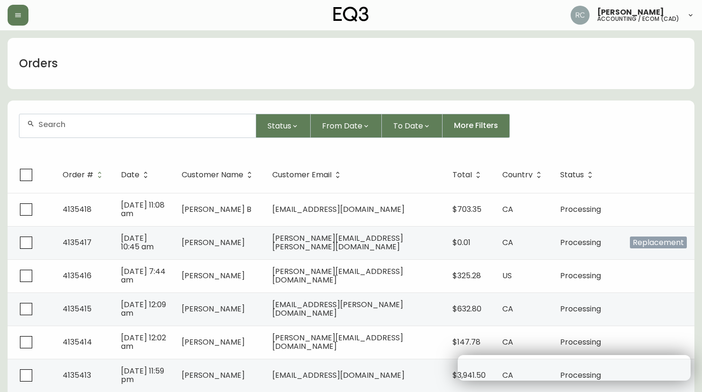
paste input "4135280"
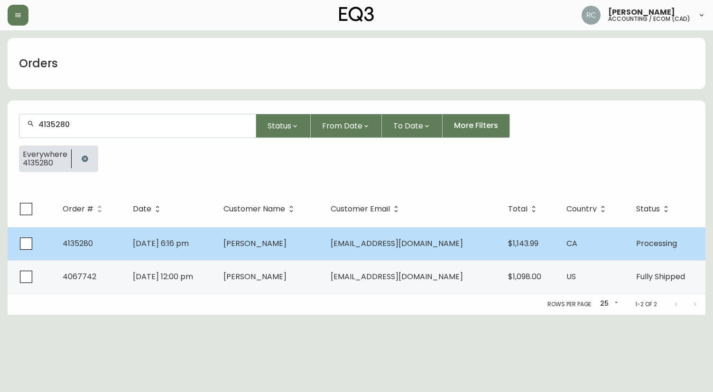
type input "4135280"
click at [216, 248] on td "Sep 11 2025, 6:16 pm" at bounding box center [170, 243] width 91 height 33
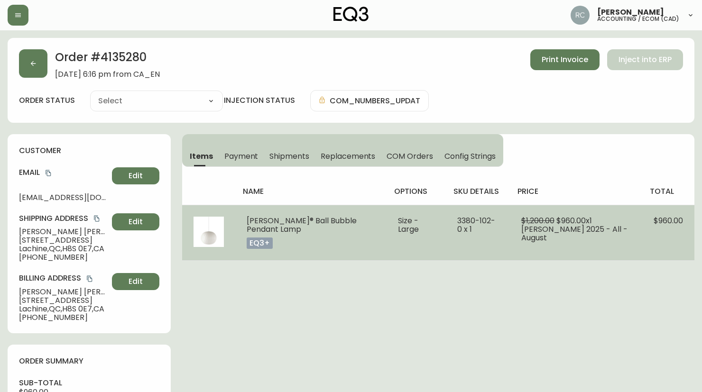
type input "Processing"
select select "PROCESSING"
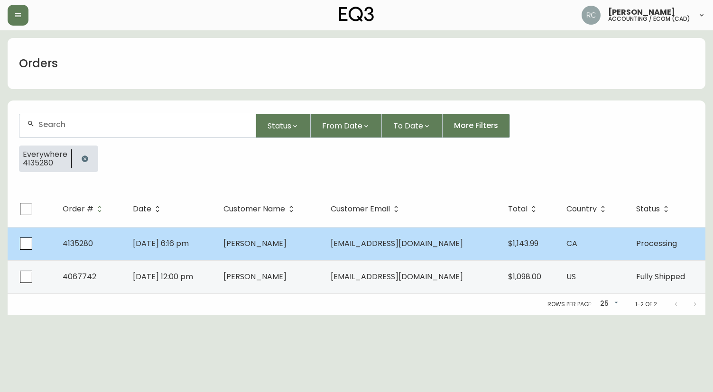
click at [245, 250] on td "Kristina Bastien" at bounding box center [269, 243] width 107 height 33
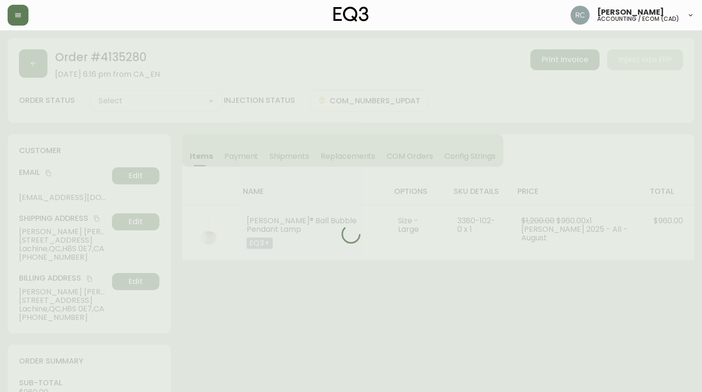
type input "Processing"
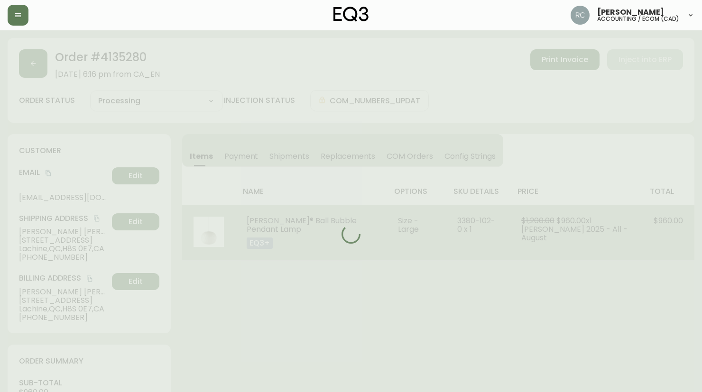
select select "PROCESSING"
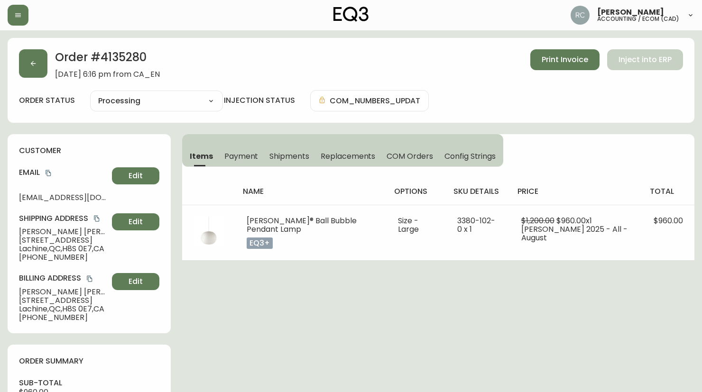
drag, startPoint x: 343, startPoint y: 341, endPoint x: 291, endPoint y: 328, distance: 53.8
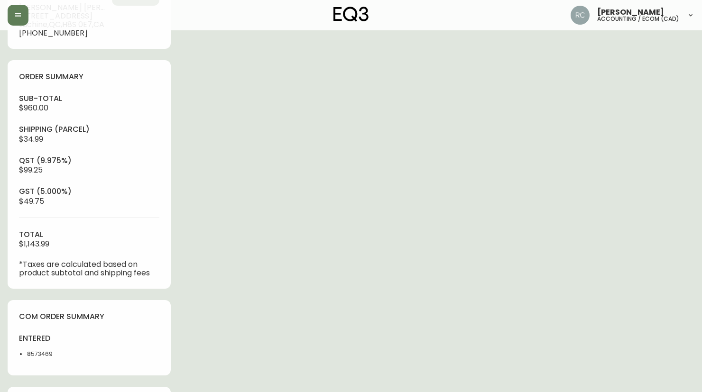
scroll to position [396, 0]
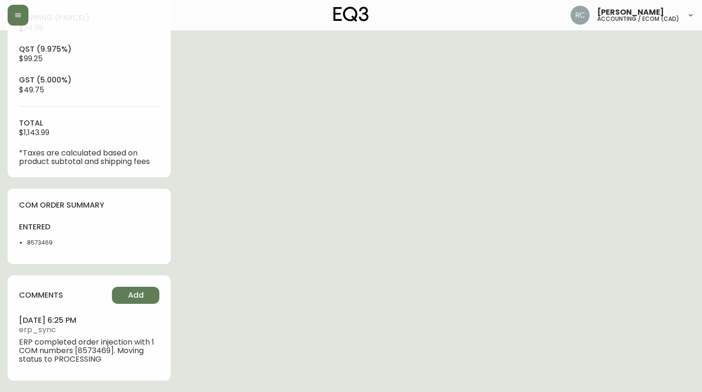
click at [130, 286] on div "comments Add september 11, 2025 at 6:25 pm erp_sync ERP completed order injecti…" at bounding box center [89, 328] width 163 height 105
click at [146, 294] on button "Add" at bounding box center [135, 295] width 47 height 17
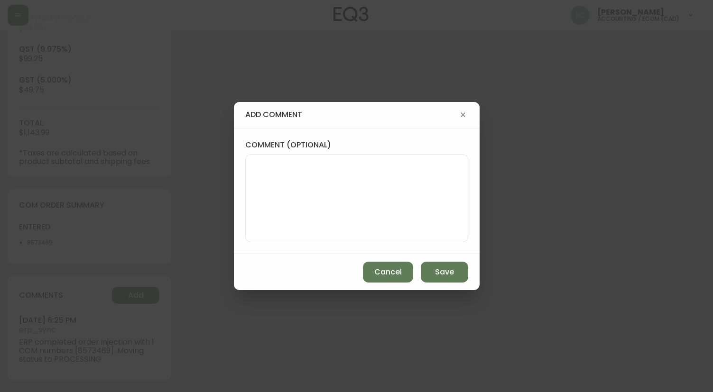
click at [347, 204] on textarea "comment (optional)" at bounding box center [356, 198] width 207 height 76
paste textarea "P019758"
type textarea "PO: YP019758"
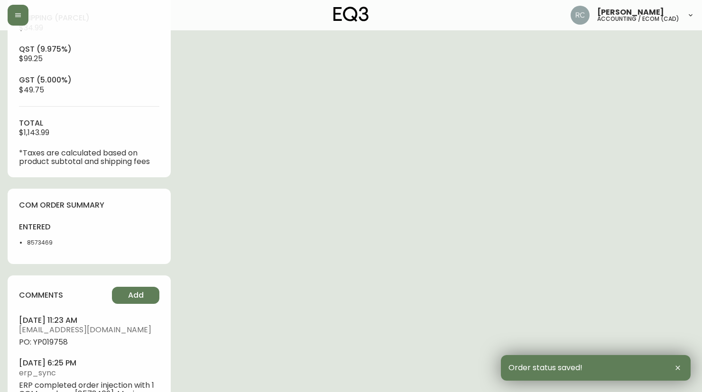
click at [44, 342] on span "PO: YP019758" at bounding box center [89, 342] width 140 height 9
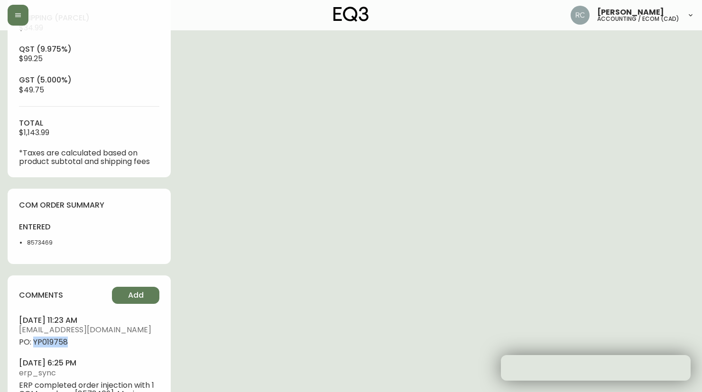
click at [44, 342] on span "PO: YP019758" at bounding box center [89, 342] width 140 height 9
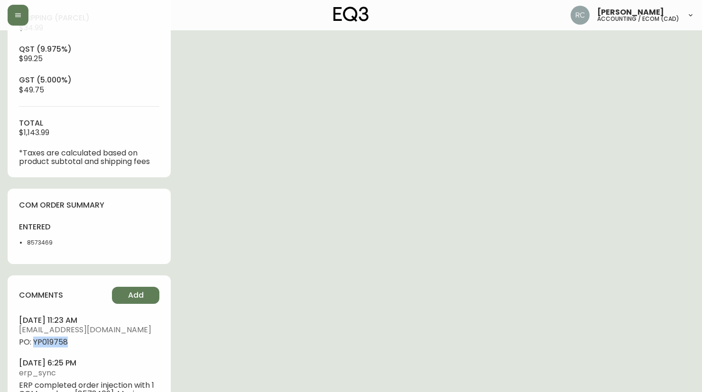
copy span "YP019758"
click at [260, 196] on div "Order # 4135280 September 11, 2025 at 6:16 pm from CA_EN Print Invoice Inject i…" at bounding box center [351, 38] width 687 height 793
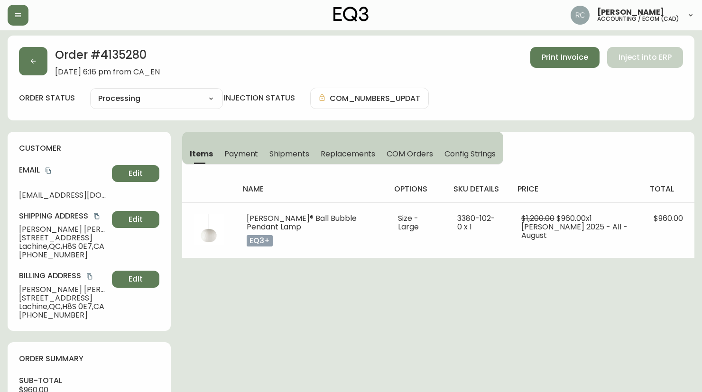
scroll to position [0, 0]
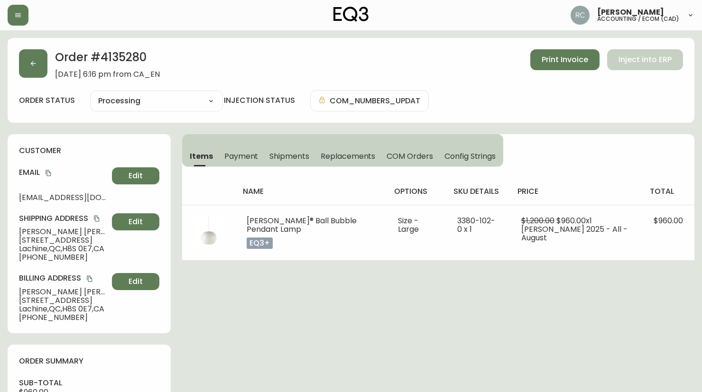
click at [31, 230] on span "Kristina Bastien" at bounding box center [63, 232] width 89 height 9
click at [28, 230] on span "Kristina Bastien" at bounding box center [63, 232] width 89 height 9
copy span "Kristina Bastien"
click at [46, 171] on icon "copy" at bounding box center [48, 173] width 7 height 7
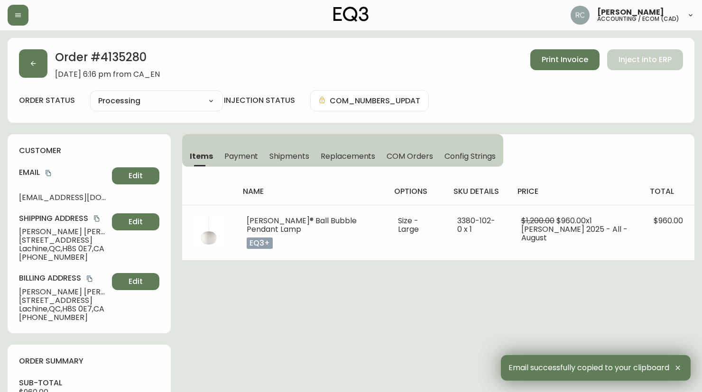
click at [39, 240] on span "425, 18e avenue" at bounding box center [63, 240] width 89 height 9
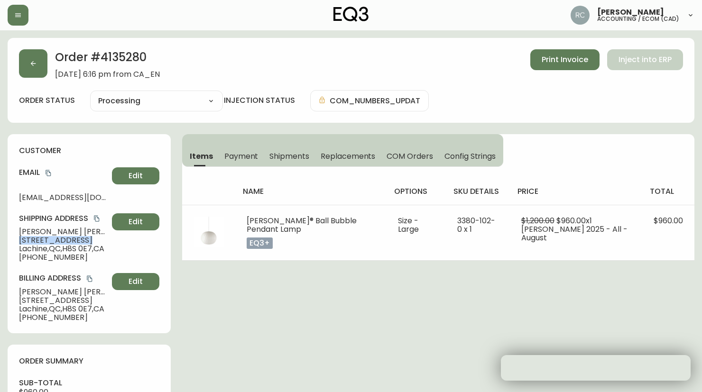
drag, startPoint x: 39, startPoint y: 240, endPoint x: 18, endPoint y: 238, distance: 20.5
click at [37, 239] on span "425, 18e avenue" at bounding box center [63, 240] width 89 height 9
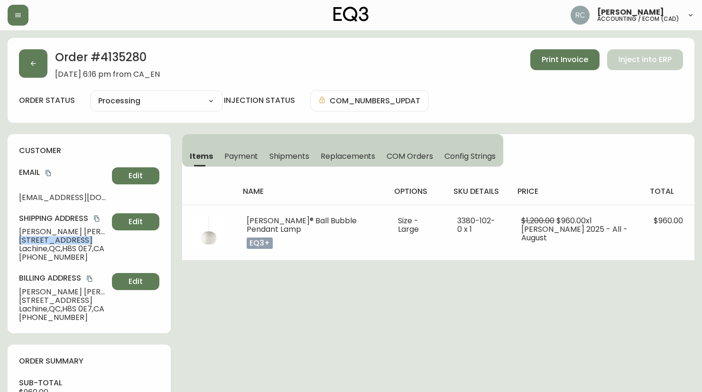
copy span "425, 18e avenue"
click at [30, 244] on span "425, 18e avenue" at bounding box center [63, 240] width 89 height 9
click at [29, 250] on span "Lachine , QC , H8S 0E7 , CA" at bounding box center [63, 249] width 89 height 9
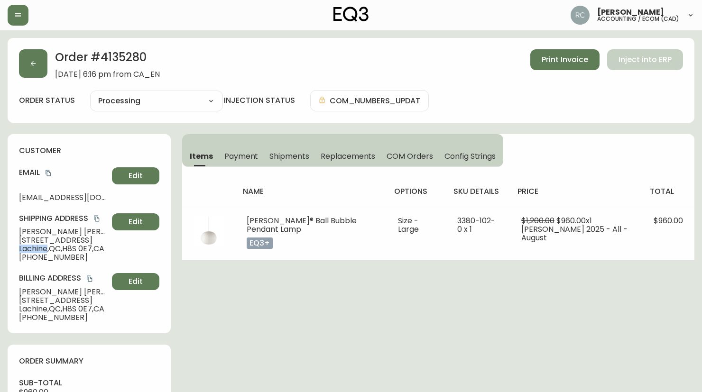
click at [29, 250] on span "Lachine , QC , H8S 0E7 , CA" at bounding box center [63, 249] width 89 height 9
drag, startPoint x: 29, startPoint y: 249, endPoint x: 16, endPoint y: 250, distance: 13.3
click at [28, 250] on span "Lachine , QC , H8S 0E7 , CA" at bounding box center [63, 249] width 89 height 9
copy span "Lachine , QC , H8S 0E7 , CA"
click at [43, 253] on span "+15149130103" at bounding box center [63, 257] width 89 height 9
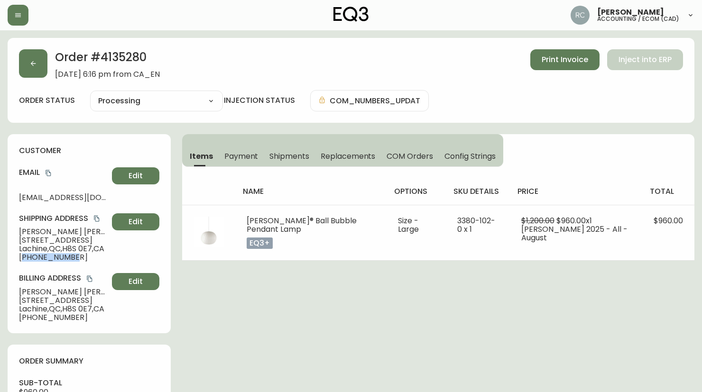
click at [43, 253] on span "+15149130103" at bounding box center [63, 257] width 89 height 9
copy span "15149130103"
drag, startPoint x: 249, startPoint y: 46, endPoint x: 249, endPoint y: 55, distance: 8.5
click at [249, 46] on div "Order # 4135280 September 11, 2025 at 6:16 pm from CA_EN Print Invoice Inject i…" at bounding box center [351, 80] width 687 height 85
click at [231, 158] on span "Payment" at bounding box center [241, 156] width 34 height 10
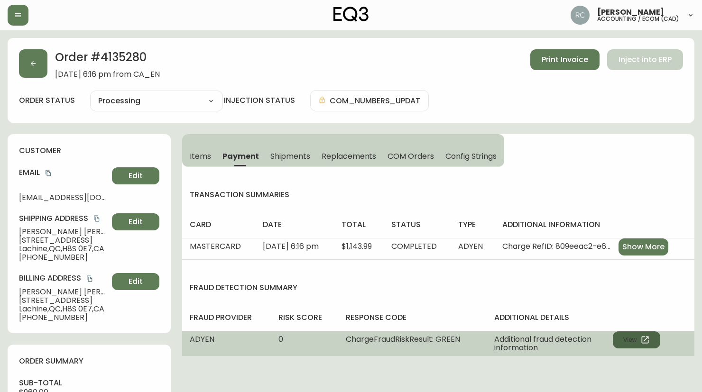
click at [617, 342] on button "View" at bounding box center [636, 339] width 47 height 17
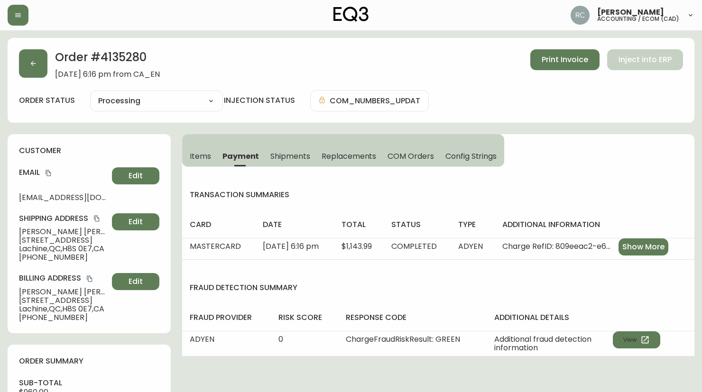
click at [231, 108] on div "order status Processing Cancelled Fully Shipped Processing Partially Shipped in…" at bounding box center [351, 100] width 664 height 21
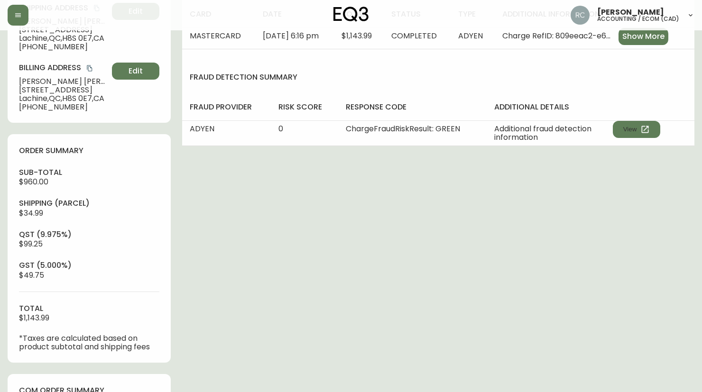
scroll to position [439, 0]
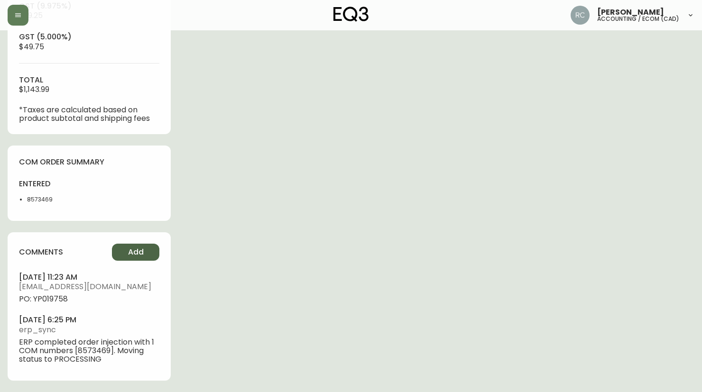
drag, startPoint x: 141, startPoint y: 249, endPoint x: 148, endPoint y: 246, distance: 8.3
click at [148, 246] on button "Add" at bounding box center [135, 252] width 47 height 17
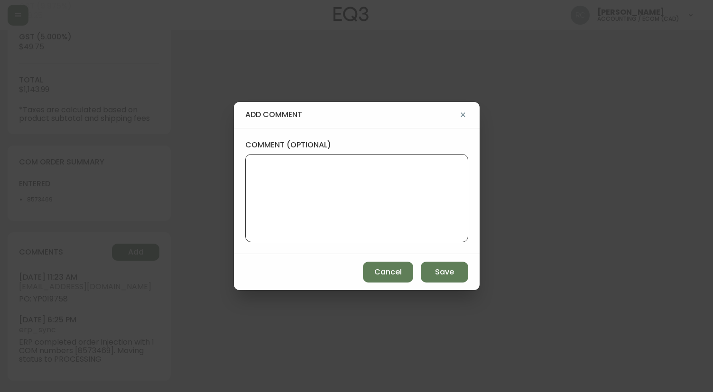
click at [292, 186] on textarea "comment (optional)" at bounding box center [356, 198] width 207 height 76
paste textarea "CVC/CVV Supplied, Matches (M)"
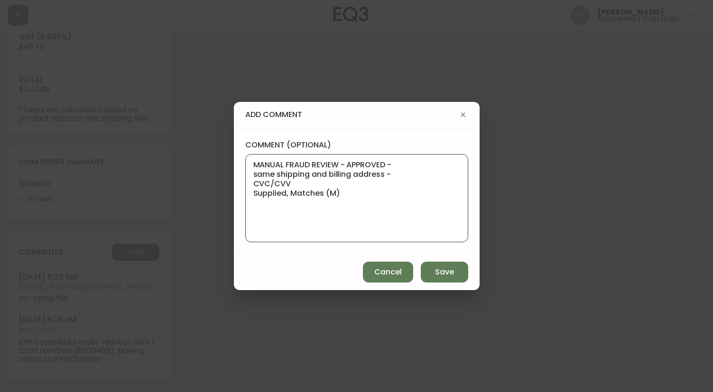
type textarea "MANUAL FRAUD REVIEW - APPROVED - same shipping and billing address - CVC/CVV Su…"
click at [452, 276] on span "Save" at bounding box center [444, 272] width 19 height 10
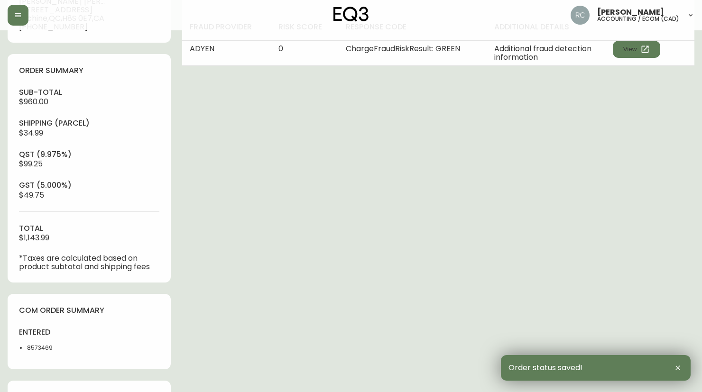
scroll to position [0, 0]
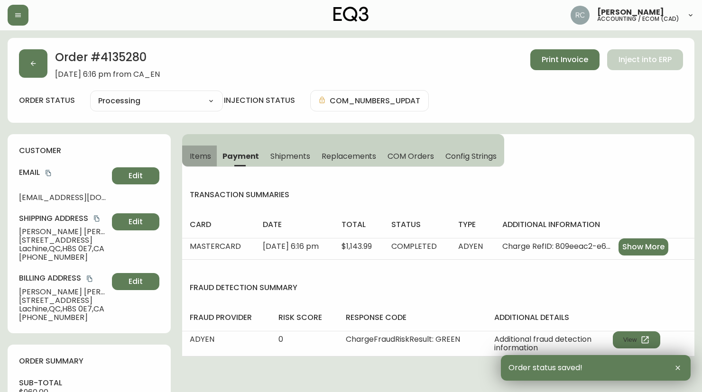
click at [212, 158] on button "Items" at bounding box center [199, 156] width 35 height 21
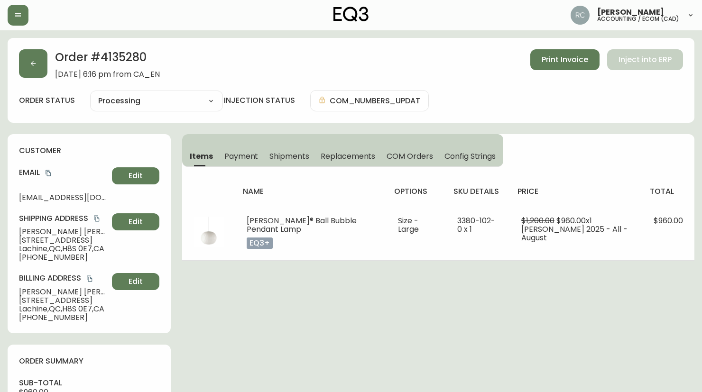
click at [46, 232] on span "Kristina Bastien" at bounding box center [63, 232] width 89 height 9
click at [45, 232] on span "Kristina Bastien" at bounding box center [63, 232] width 89 height 9
copy span "Kristina Bastien"
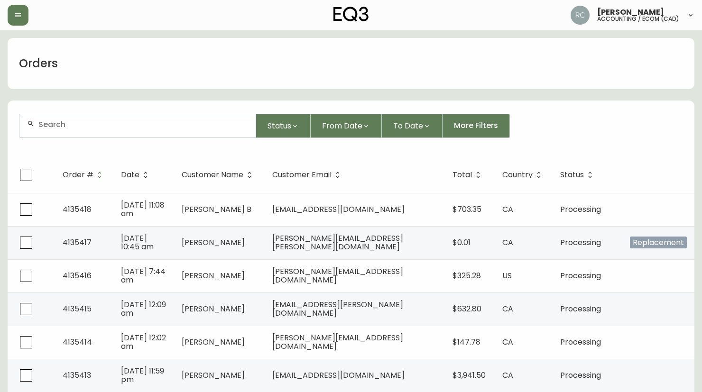
click at [170, 125] on input "text" at bounding box center [143, 124] width 210 height 9
paste input "4135287"
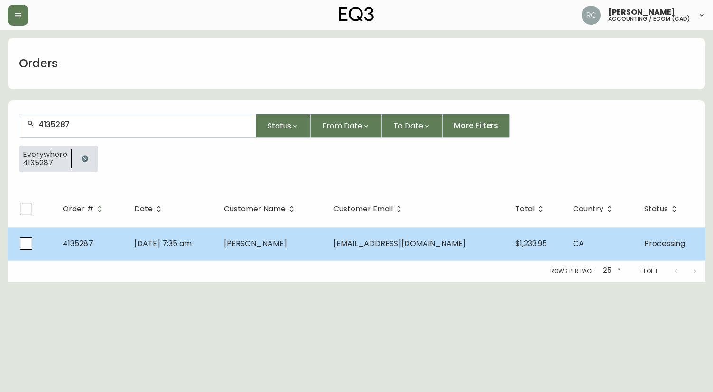
type input "4135287"
click at [216, 239] on td "Sep 12 2025, 7:35 am" at bounding box center [171, 243] width 89 height 33
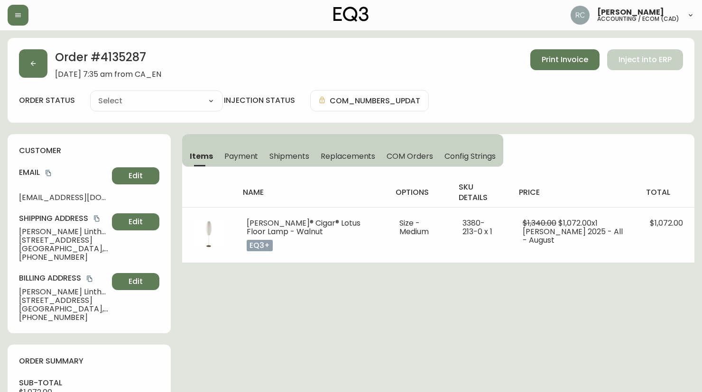
type input "Processing"
select select "PROCESSING"
click at [348, 306] on div "Order # 4135287 September 12, 2025 at 7:35 am from CA_EN Print Invoice Inject i…" at bounding box center [351, 397] width 687 height 719
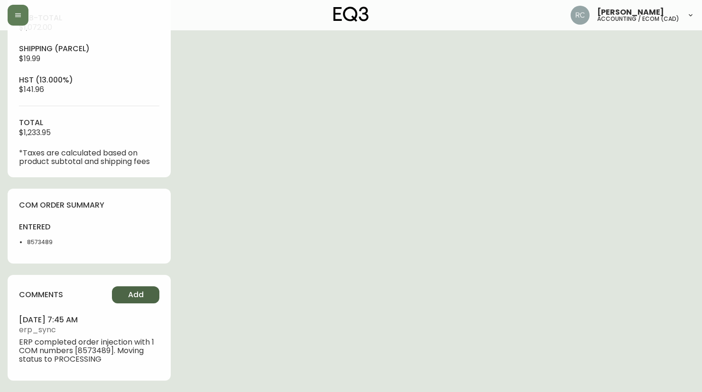
click at [134, 294] on span "Add" at bounding box center [136, 295] width 16 height 10
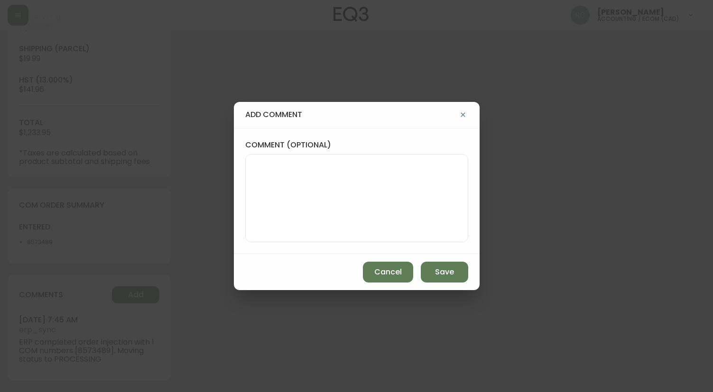
click at [379, 202] on textarea "comment (optional)" at bounding box center [356, 198] width 207 height 76
paste textarea "P019759"
type textarea "PO: YP019759"
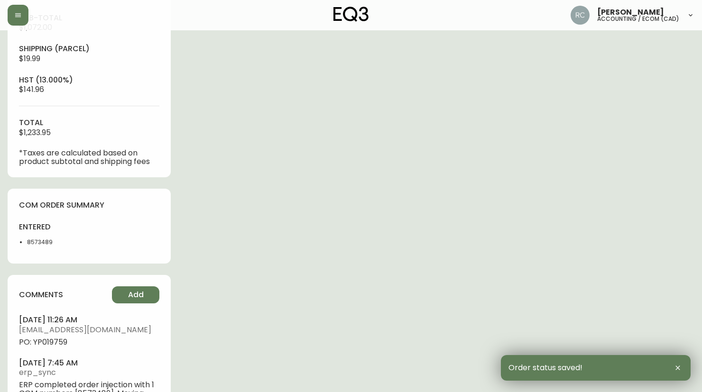
click at [41, 344] on span "PO: YP019759" at bounding box center [89, 342] width 140 height 9
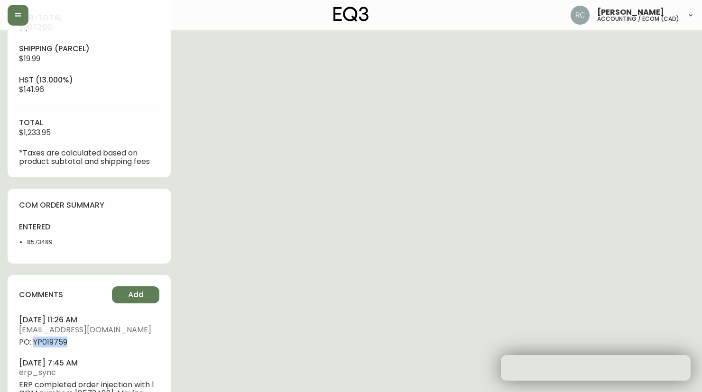
click at [41, 344] on span "PO: YP019759" at bounding box center [89, 342] width 140 height 9
copy span "YP019759"
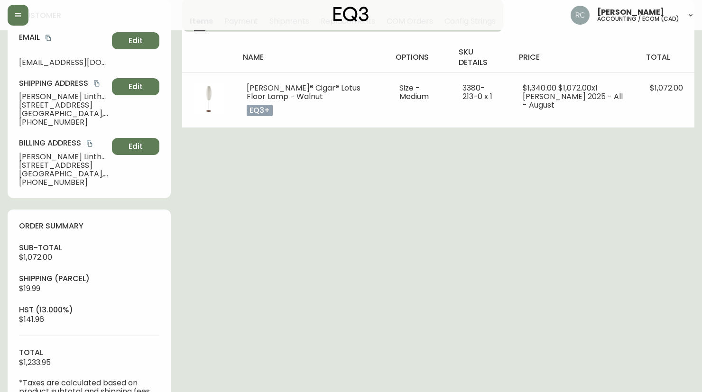
scroll to position [0, 0]
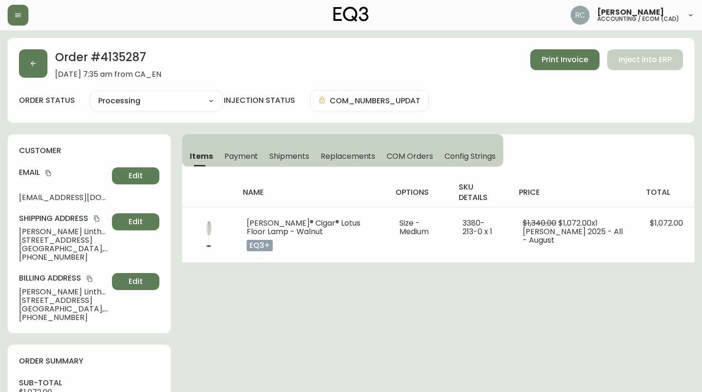
click at [27, 234] on span "Dylan Linthorne" at bounding box center [63, 232] width 89 height 9
drag, startPoint x: 27, startPoint y: 234, endPoint x: 17, endPoint y: 232, distance: 10.1
click at [26, 234] on span "Dylan Linthorne" at bounding box center [63, 232] width 89 height 9
copy span "Dylan Linthorne"
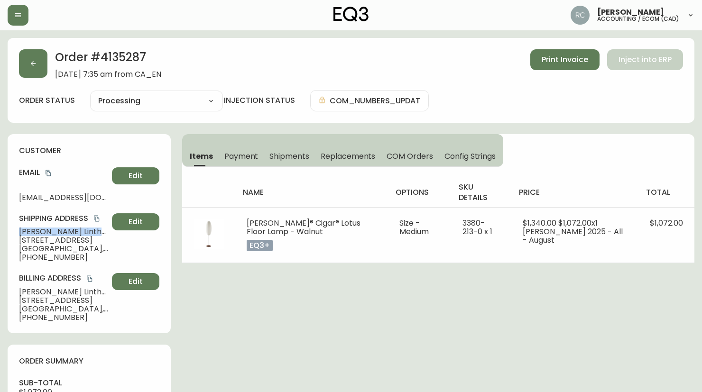
click at [51, 172] on icon "copy" at bounding box center [48, 173] width 5 height 6
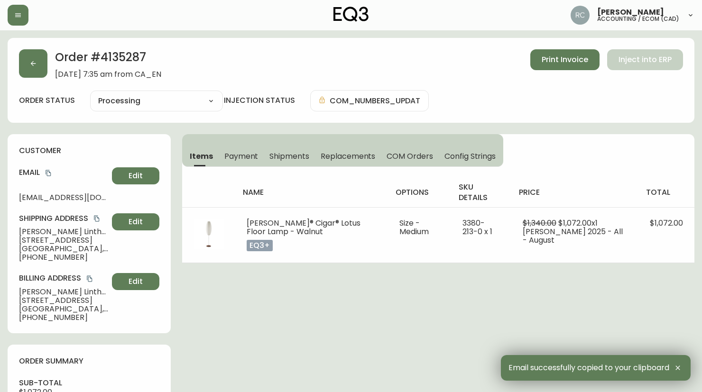
click at [45, 240] on span "206a Manchester Avenue" at bounding box center [63, 240] width 89 height 9
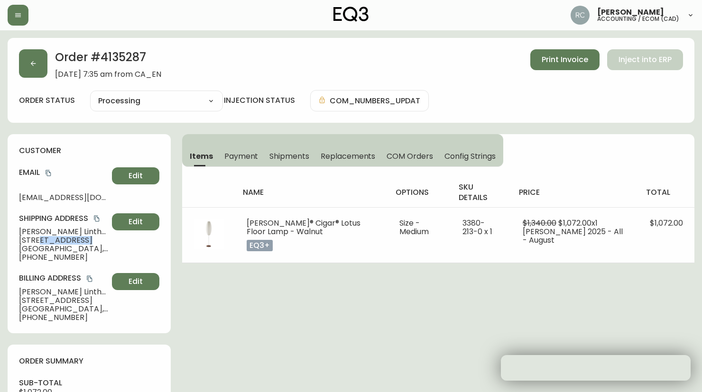
click at [45, 240] on span "206a Manchester Avenue" at bounding box center [63, 240] width 89 height 9
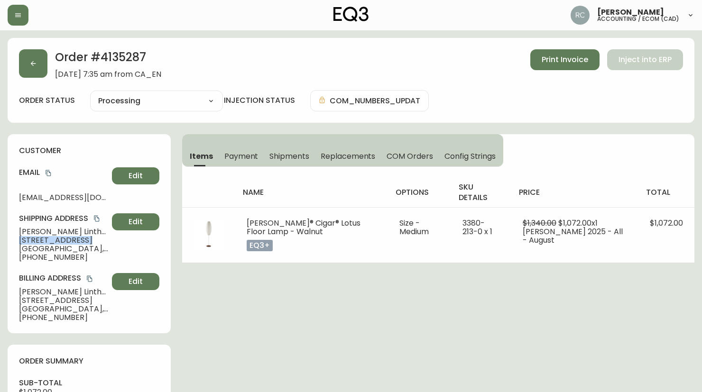
drag, startPoint x: 45, startPoint y: 240, endPoint x: 7, endPoint y: 238, distance: 37.6
copy span "206a Manchester Avenue"
click at [67, 253] on span "+19024127844" at bounding box center [63, 257] width 89 height 9
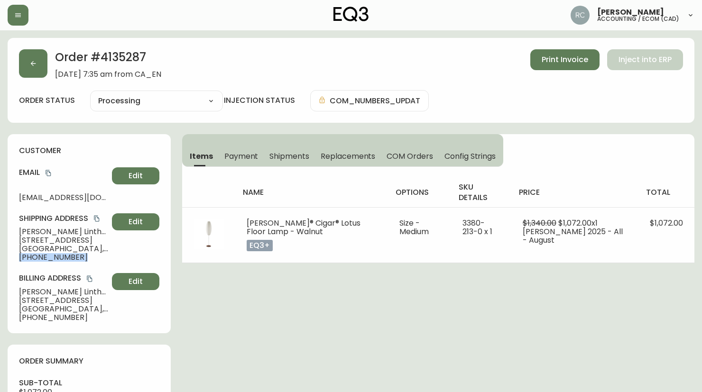
drag, startPoint x: 67, startPoint y: 253, endPoint x: 14, endPoint y: 241, distance: 53.9
click at [56, 249] on div "Shipping Address Dylan Linthorne 206a Manchester Avenue Ottawa , ON , K1Y 1Y9 ,…" at bounding box center [89, 237] width 140 height 48
click at [91, 242] on span "206a Manchester Avenue" at bounding box center [63, 240] width 89 height 9
click at [88, 243] on span "206a Manchester Avenue" at bounding box center [63, 240] width 89 height 9
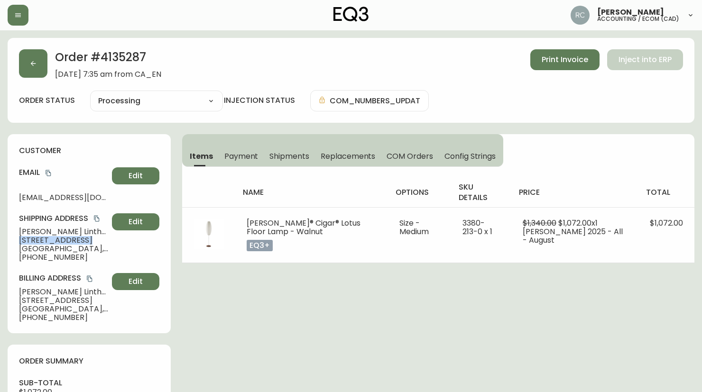
click at [88, 243] on span "206a Manchester Avenue" at bounding box center [63, 240] width 89 height 9
click at [83, 247] on span "Ottawa , ON , K1Y 1Y9 , CA" at bounding box center [63, 249] width 89 height 9
drag, startPoint x: 83, startPoint y: 247, endPoint x: 42, endPoint y: 242, distance: 41.5
click at [82, 247] on span "Ottawa , ON , K1Y 1Y9 , CA" at bounding box center [63, 249] width 89 height 9
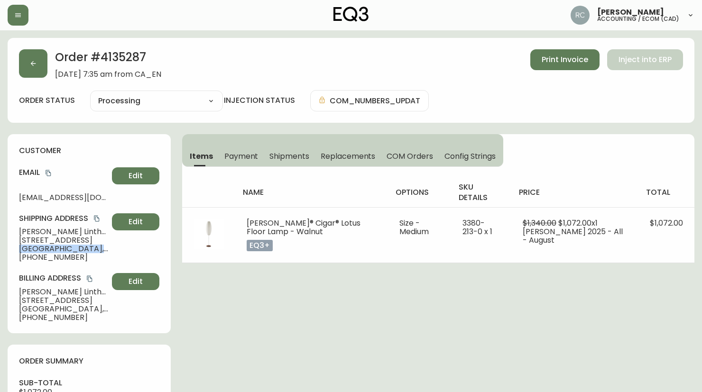
copy span "Ottawa , ON , K1Y 1Y9 , CA"
click at [47, 255] on span "+19024127844" at bounding box center [63, 257] width 89 height 9
drag, startPoint x: 47, startPoint y: 255, endPoint x: 10, endPoint y: 249, distance: 37.5
click at [44, 254] on span "+19024127844" at bounding box center [63, 257] width 89 height 9
copy span "19024127844"
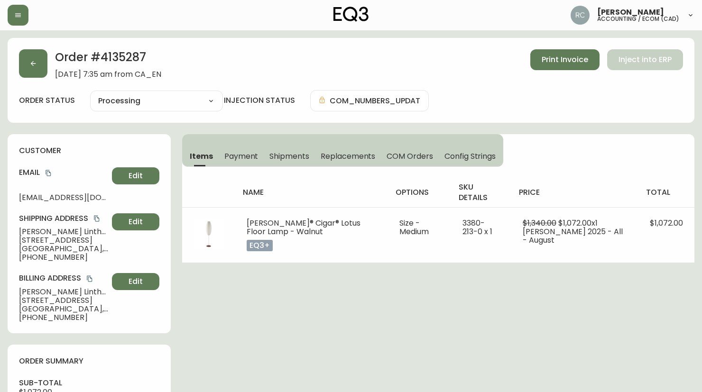
drag, startPoint x: 223, startPoint y: 315, endPoint x: 167, endPoint y: 266, distance: 74.3
click at [47, 233] on span "Dylan Linthorne" at bounding box center [63, 232] width 89 height 9
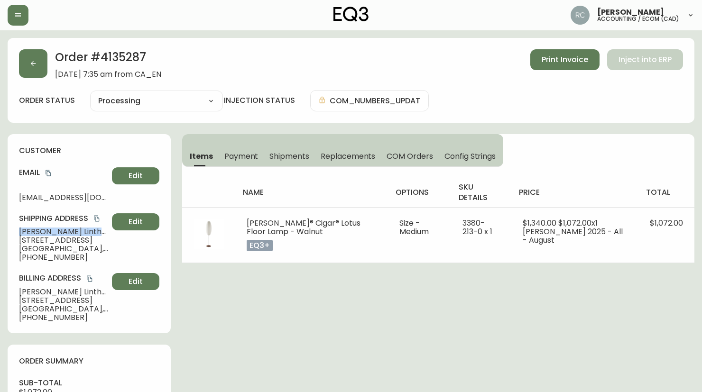
copy span "Dylan Linthorne"
drag, startPoint x: 242, startPoint y: 319, endPoint x: 247, endPoint y: 321, distance: 5.3
click at [298, 46] on div "Order # 4135287 September 12, 2025 at 7:35 am from CA_EN Print Invoice Inject i…" at bounding box center [351, 80] width 687 height 85
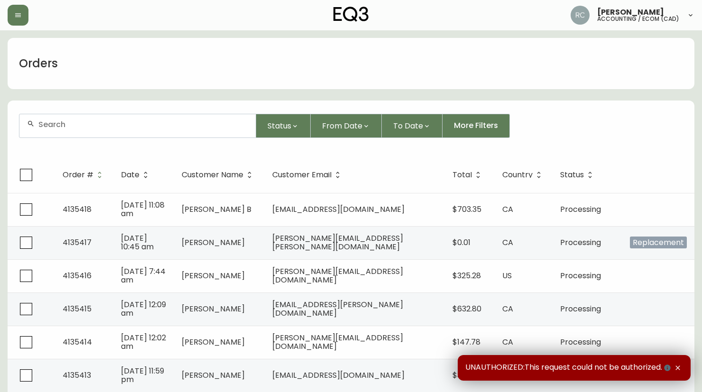
drag, startPoint x: 76, startPoint y: 133, endPoint x: 87, endPoint y: 134, distance: 10.9
click at [76, 133] on div at bounding box center [137, 125] width 236 height 23
paste input "[EMAIL_ADDRESS][DOMAIN_NAME]"
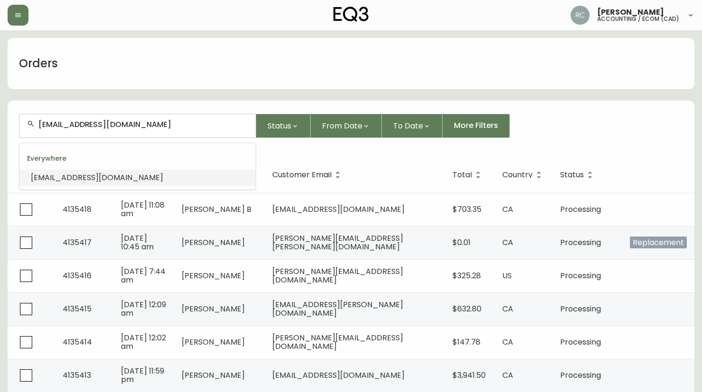
click at [131, 122] on input "[EMAIL_ADDRESS][DOMAIN_NAME]" at bounding box center [143, 124] width 210 height 9
paste input "YAELLE_12@HOT"
click at [120, 130] on div "[EMAIL_ADDRESS][DOMAIN_NAME]" at bounding box center [137, 125] width 236 height 23
paste input "[PERSON_NAME].[PERSON_NAME]@G"
click at [129, 128] on input "[PERSON_NAME][EMAIL_ADDRESS][PERSON_NAME][DOMAIN_NAME]" at bounding box center [143, 124] width 210 height 9
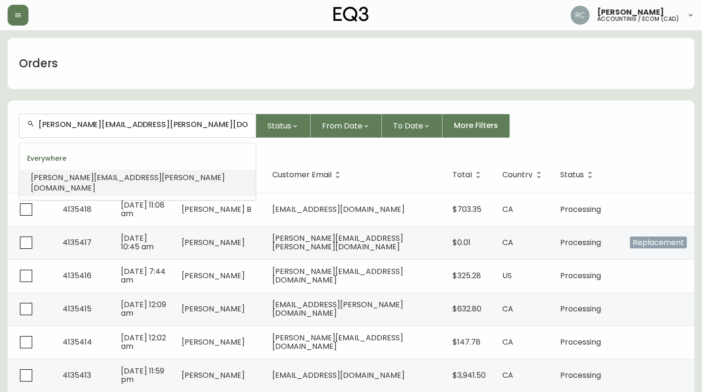
paste input "[PERSON_NAME].[PERSON_NAME].[PERSON_NAME]"
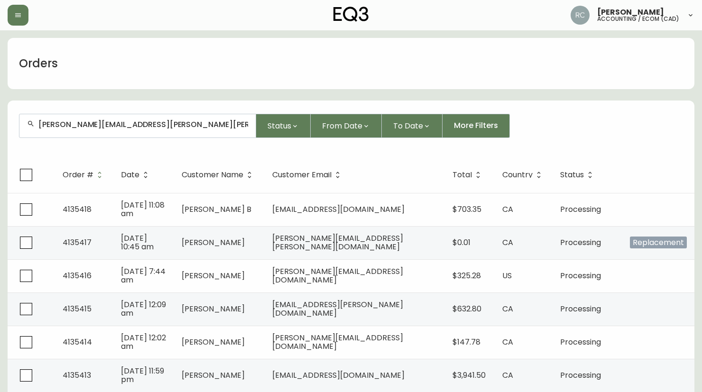
click at [109, 129] on input "[PERSON_NAME][EMAIL_ADDRESS][PERSON_NAME][PERSON_NAME][DOMAIN_NAME]" at bounding box center [143, 124] width 210 height 9
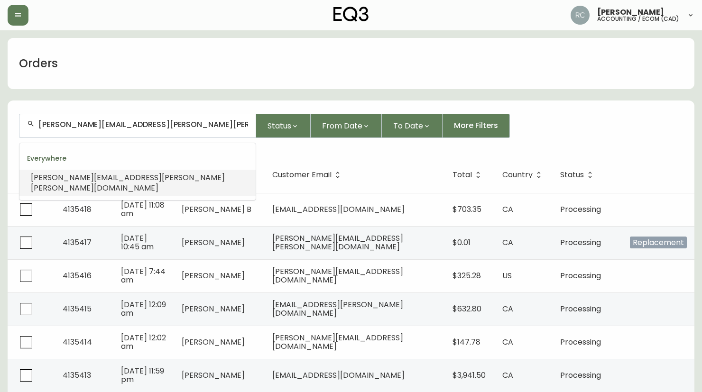
paste input "[EMAIL_ADDRESS][PERSON_NAME][DOMAIN_NAME]"
click at [143, 129] on input "[EMAIL_ADDRESS][PERSON_NAME][DOMAIN_NAME]" at bounding box center [143, 124] width 210 height 9
paste input "[PERSON_NAME][EMAIL_ADDRESS][PERSON_NAME][DOMAIN_NAME]"
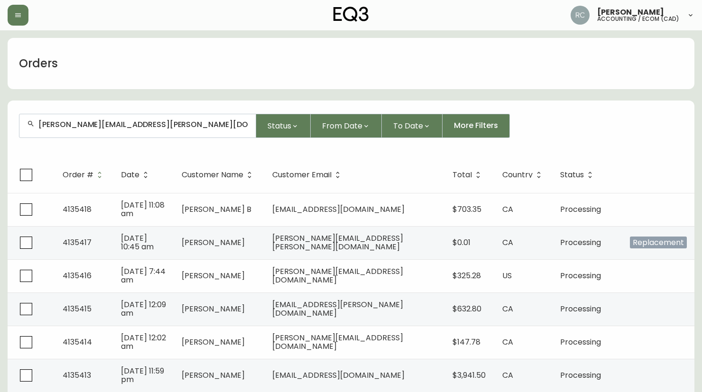
click at [62, 127] on input "[PERSON_NAME][EMAIL_ADDRESS][PERSON_NAME][DOMAIN_NAME]" at bounding box center [143, 124] width 210 height 9
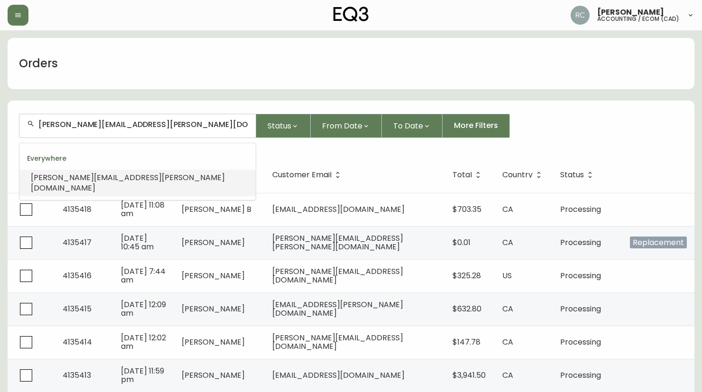
paste input "MIKELEEJONES"
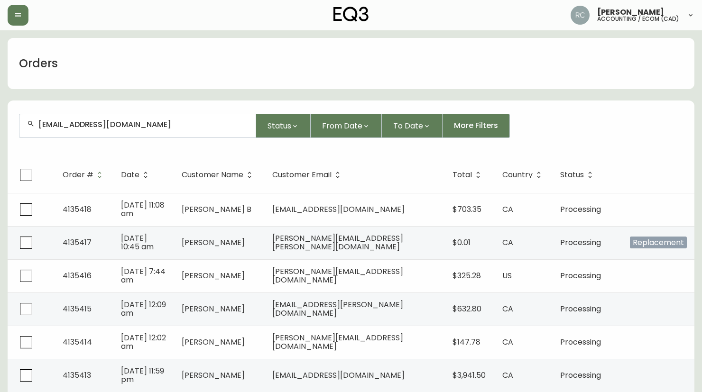
click at [65, 130] on div "[EMAIL_ADDRESS][DOMAIN_NAME]" at bounding box center [137, 125] width 236 height 23
paste input "NJFORTINO@HOT"
click at [114, 142] on form "[EMAIL_ADDRESS][DOMAIN_NAME] Status From Date To Date More Filters" at bounding box center [351, 129] width 687 height 55
click at [123, 129] on input "[EMAIL_ADDRESS][DOMAIN_NAME]" at bounding box center [143, 124] width 210 height 9
paste input "ODE01_5"
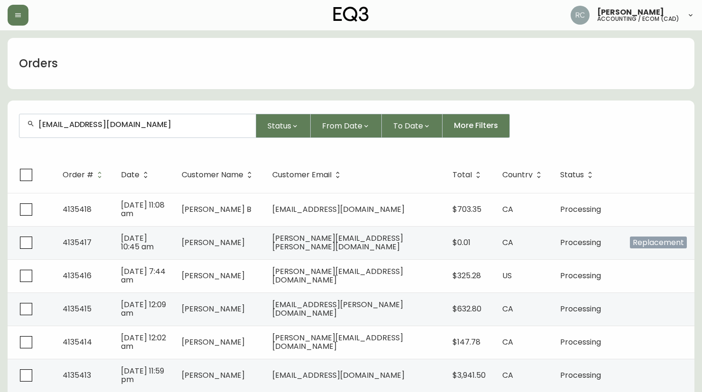
click at [79, 121] on input "[EMAIL_ADDRESS][DOMAIN_NAME]" at bounding box center [143, 124] width 210 height 9
paste input "[EMAIL_ADDRESS][DOMAIN_NAME]"
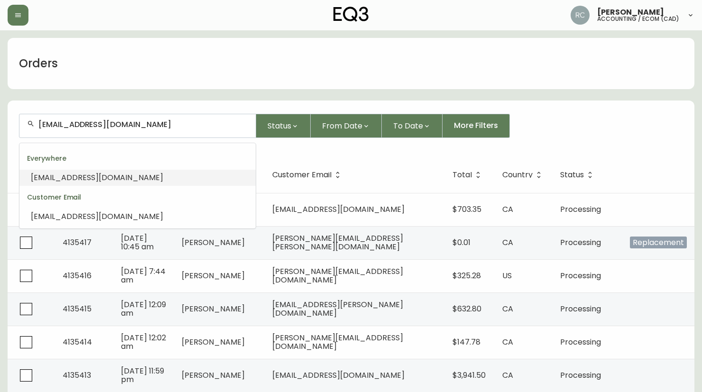
click at [105, 173] on span "[EMAIL_ADDRESS][DOMAIN_NAME]" at bounding box center [97, 177] width 132 height 11
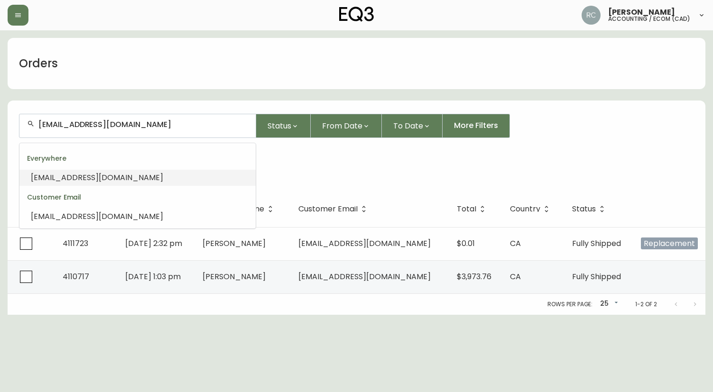
click at [83, 121] on input "[EMAIL_ADDRESS][DOMAIN_NAME]" at bounding box center [143, 124] width 210 height 9
paste input "[EMAIL_ADDRESS][DOMAIN_NAME]"
type input "[EMAIL_ADDRESS][DOMAIN_NAME]"
click at [49, 177] on span "[EMAIL_ADDRESS][DOMAIN_NAME]" at bounding box center [97, 177] width 132 height 11
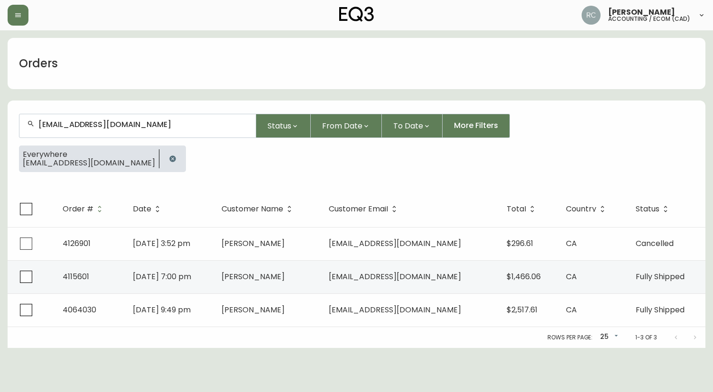
click at [101, 131] on div "[EMAIL_ADDRESS][DOMAIN_NAME]" at bounding box center [137, 125] width 236 height 23
paste input "[PERSON_NAME].HARRO"
type input "[PERSON_NAME][EMAIL_ADDRESS][PERSON_NAME][DOMAIN_NAME]"
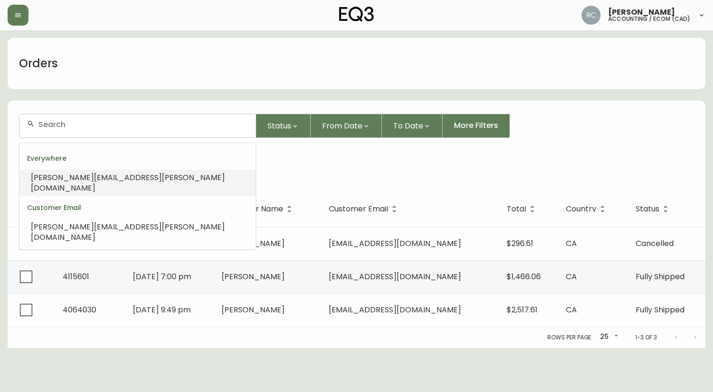
click at [102, 184] on li "[PERSON_NAME][EMAIL_ADDRESS][PERSON_NAME][DOMAIN_NAME]" at bounding box center [137, 183] width 236 height 27
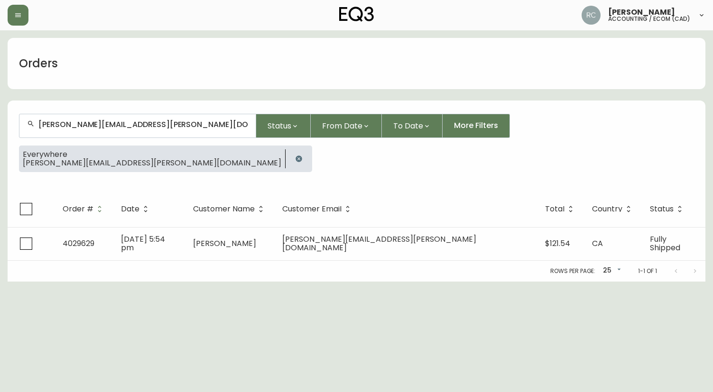
click at [83, 121] on input "[PERSON_NAME][EMAIL_ADDRESS][PERSON_NAME][DOMAIN_NAME]" at bounding box center [143, 124] width 210 height 9
paste input "MYRIAMTOHME1"
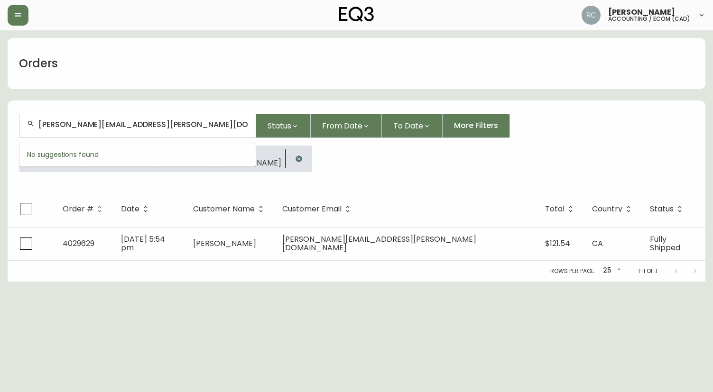
type input "[EMAIL_ADDRESS][DOMAIN_NAME]"
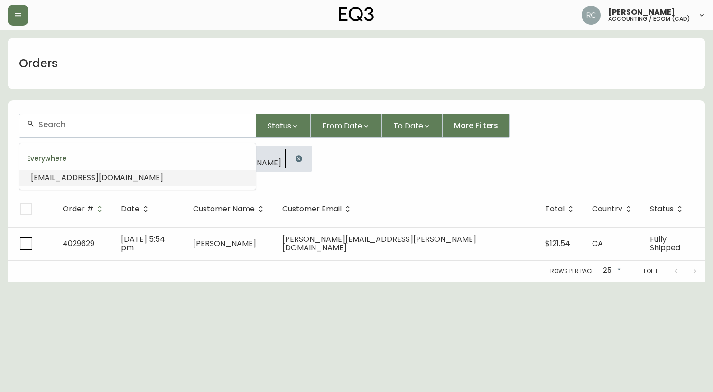
click at [149, 120] on input "text" at bounding box center [143, 124] width 210 height 9
paste input "[EMAIL_ADDRESS][DOMAIN_NAME]"
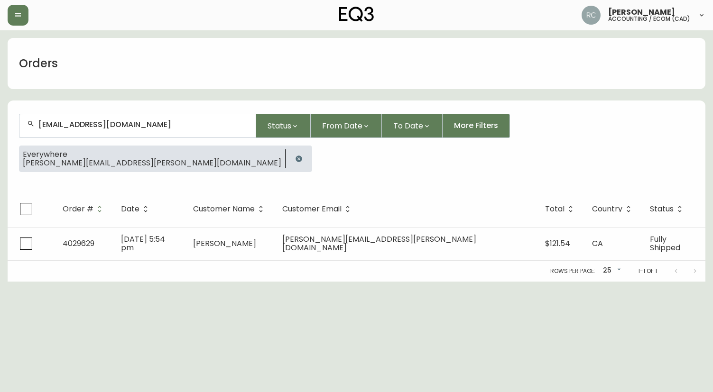
click at [78, 131] on div "[EMAIL_ADDRESS][DOMAIN_NAME]" at bounding box center [137, 125] width 236 height 23
paste input "HOUSSAM.[PERSON_NAME]@GMAI"
click at [40, 122] on input "[EMAIL_ADDRESS][PERSON_NAME][DOMAIN_NAME]" at bounding box center [143, 124] width 210 height 9
paste input "JBOSHKO"
click at [89, 133] on div "[EMAIL_ADDRESS][DOMAIN_NAME]" at bounding box center [137, 125] width 236 height 23
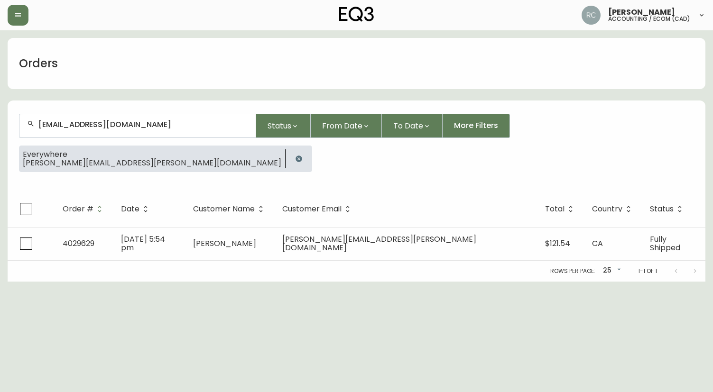
paste input "[PERSON_NAME].[PERSON_NAME]"
click at [115, 129] on div "[PERSON_NAME][EMAIL_ADDRESS][DOMAIN_NAME]" at bounding box center [137, 125] width 236 height 23
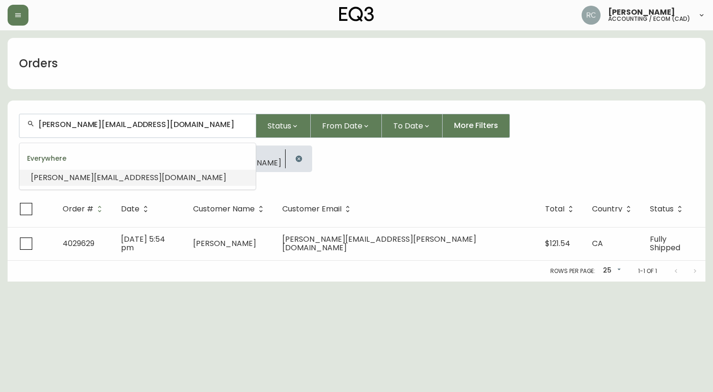
click at [164, 125] on input "[PERSON_NAME][EMAIL_ADDRESS][DOMAIN_NAME]" at bounding box center [143, 124] width 210 height 9
paste input "[EMAIL_ADDRESS][DOMAIN_NAME]"
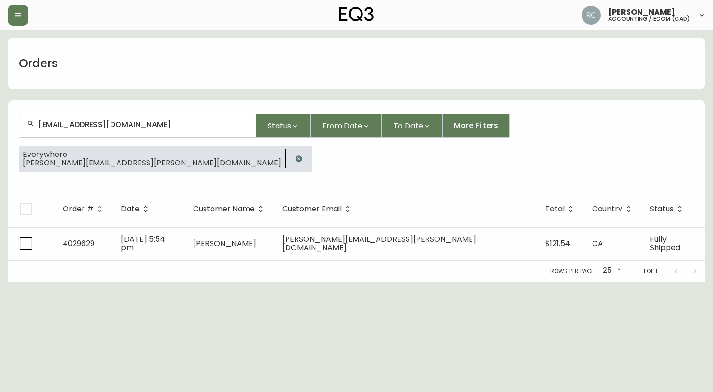
click at [95, 130] on div "[EMAIL_ADDRESS][DOMAIN_NAME]" at bounding box center [137, 125] width 236 height 23
paste input "[EMAIL_ADDRESS][DOMAIN_NAME]"
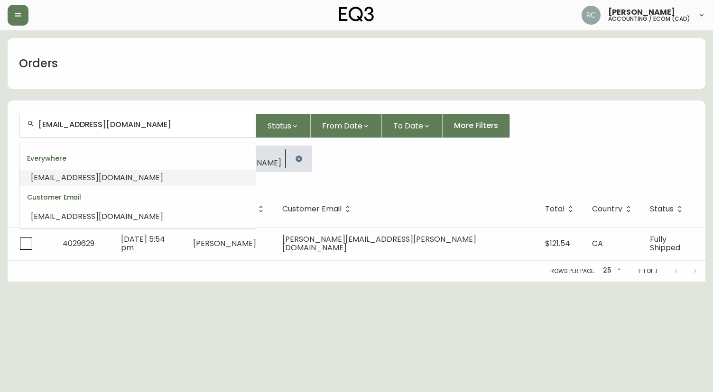
click at [76, 178] on span "[EMAIL_ADDRESS][DOMAIN_NAME]" at bounding box center [97, 177] width 132 height 11
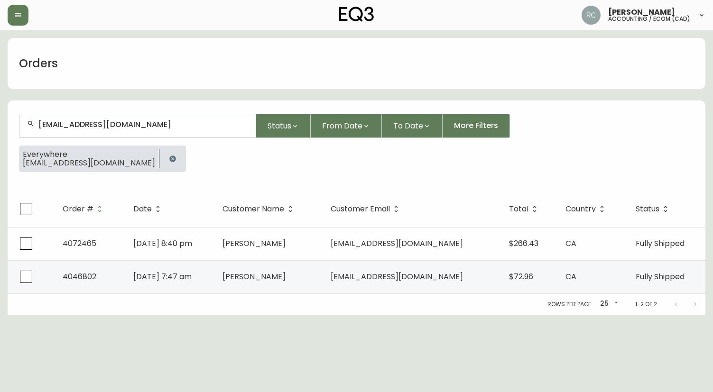
click at [122, 129] on div "[EMAIL_ADDRESS][DOMAIN_NAME]" at bounding box center [137, 125] width 236 height 23
paste input "[PERSON_NAME].SAZDOV"
type input "[PERSON_NAME][EMAIL_ADDRESS][DOMAIN_NAME]"
click at [85, 126] on input "text" at bounding box center [143, 124] width 210 height 9
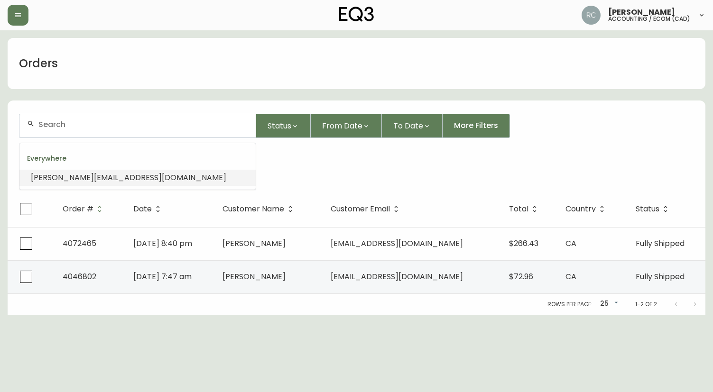
paste input "[EMAIL_ADDRESS][DOMAIN_NAME]"
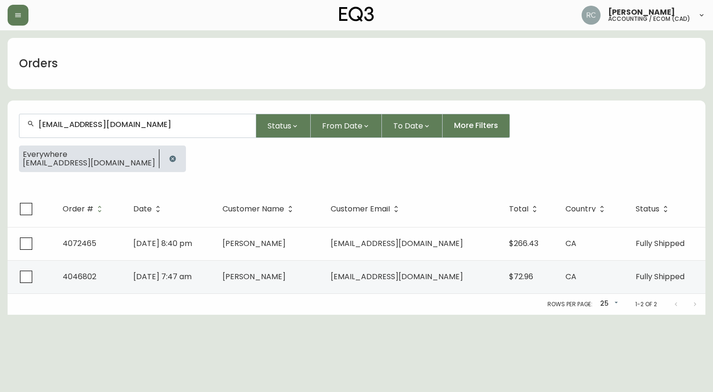
click at [78, 132] on div "[EMAIL_ADDRESS][DOMAIN_NAME]" at bounding box center [137, 125] width 236 height 23
paste input "KWONG45"
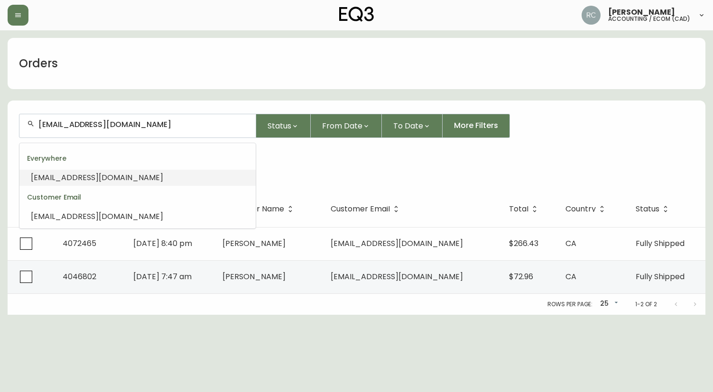
click at [52, 183] on span "[EMAIL_ADDRESS][DOMAIN_NAME]" at bounding box center [97, 177] width 132 height 11
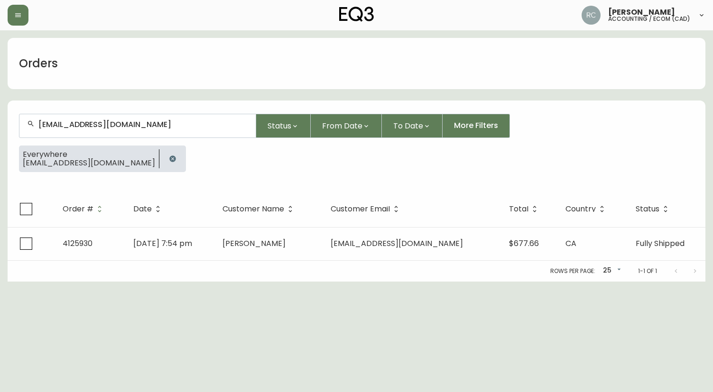
click at [70, 127] on input "[EMAIL_ADDRESS][DOMAIN_NAME]" at bounding box center [143, 124] width 210 height 9
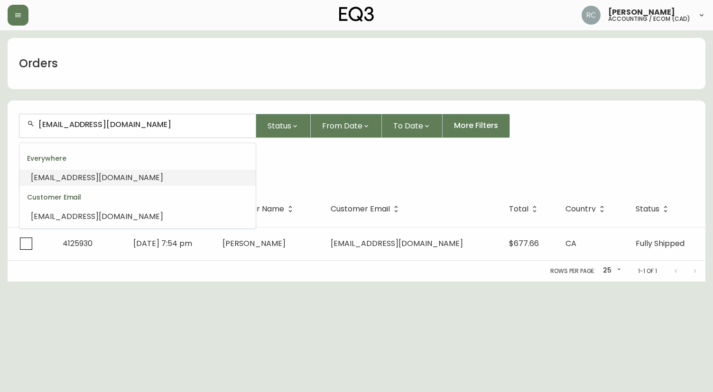
paste input "ELINAJAZ"
type input "[EMAIL_ADDRESS][DOMAIN_NAME]"
click at [56, 174] on span "[EMAIL_ADDRESS][DOMAIN_NAME]" at bounding box center [97, 177] width 132 height 11
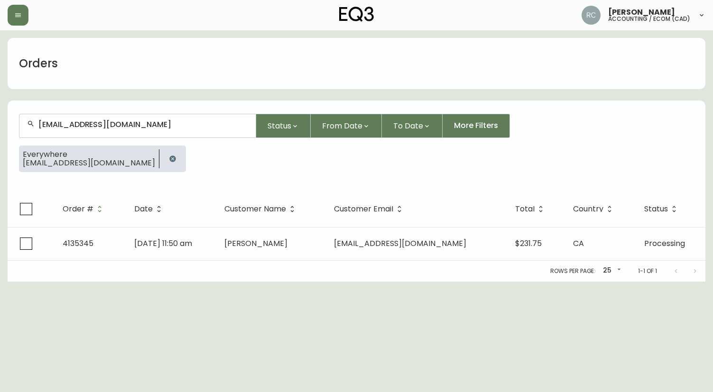
click at [157, 114] on div "[EMAIL_ADDRESS][DOMAIN_NAME]" at bounding box center [137, 125] width 236 height 23
paste input "4A5ECBBA"
type input "4A5ECBBA"
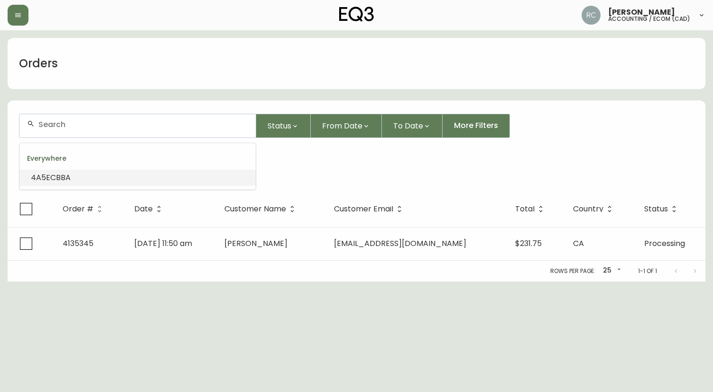
click at [319, 170] on div "Everywhere [EMAIL_ADDRESS][DOMAIN_NAME]" at bounding box center [356, 163] width 675 height 34
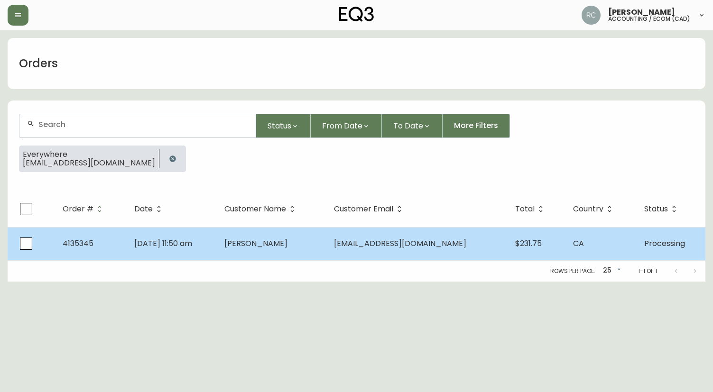
click at [178, 241] on span "[DATE] 11:50 am" at bounding box center [163, 243] width 58 height 11
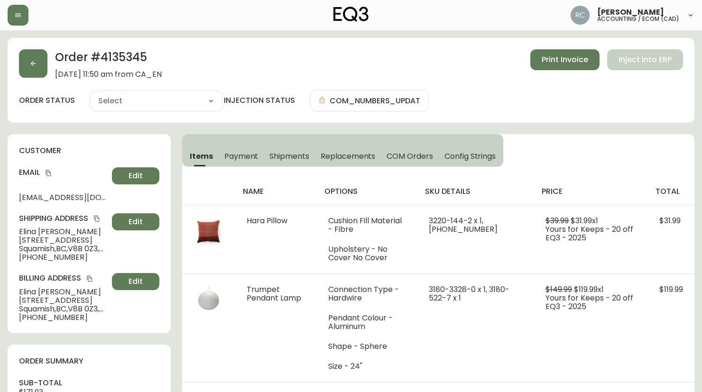
type input "Processing"
select select "PROCESSING"
click at [138, 55] on h2 "Order # 4135345" at bounding box center [108, 59] width 107 height 21
copy h2 "4135345"
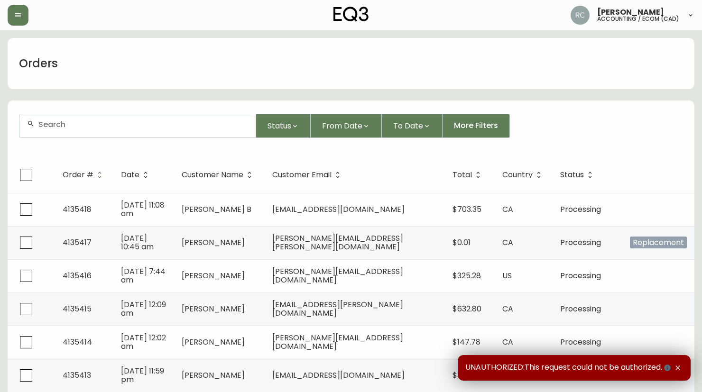
click at [119, 127] on input "text" at bounding box center [143, 124] width 210 height 9
paste input "[EMAIL_ADDRESS][DOMAIN_NAME]"
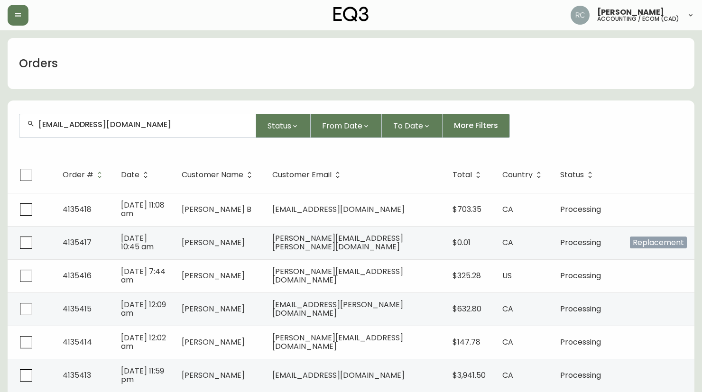
click at [135, 126] on input "[EMAIL_ADDRESS][DOMAIN_NAME]" at bounding box center [143, 124] width 210 height 9
paste input "ALVAREZALEXANDRE910@G"
click at [76, 126] on input "[EMAIL_ADDRESS][DOMAIN_NAME]" at bounding box center [143, 124] width 210 height 9
paste input "RLEMIEUX@ME"
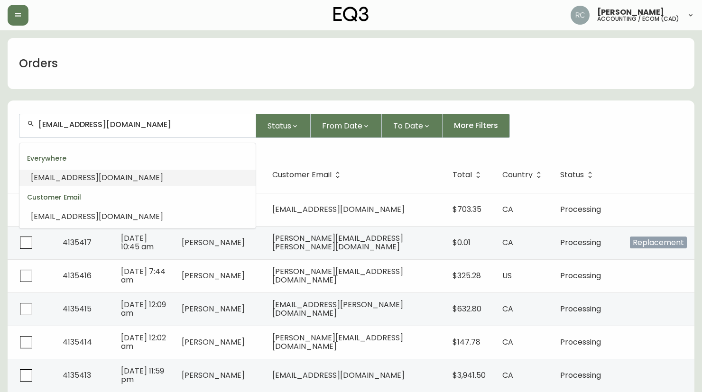
click at [67, 181] on span "[EMAIL_ADDRESS][DOMAIN_NAME]" at bounding box center [97, 177] width 132 height 11
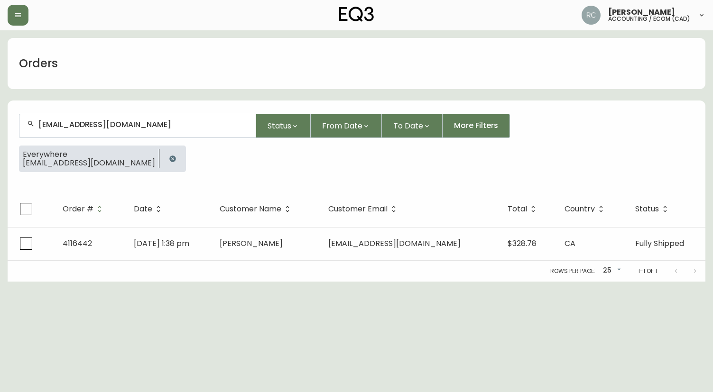
click at [119, 125] on input "[EMAIL_ADDRESS][DOMAIN_NAME]" at bounding box center [143, 124] width 210 height 9
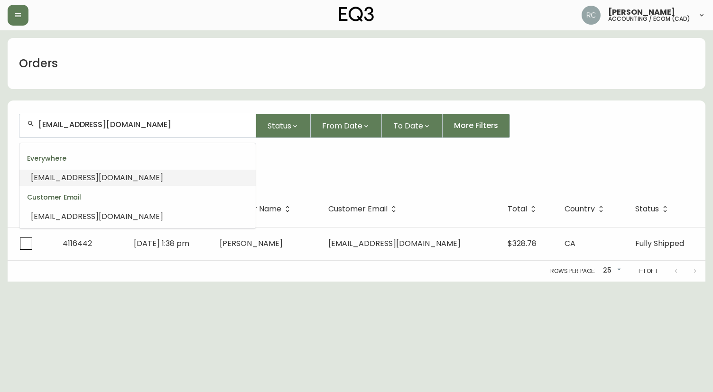
paste input "[PERSON_NAME]@LIV"
type input "[PERSON_NAME][EMAIL_ADDRESS][DOMAIN_NAME]"
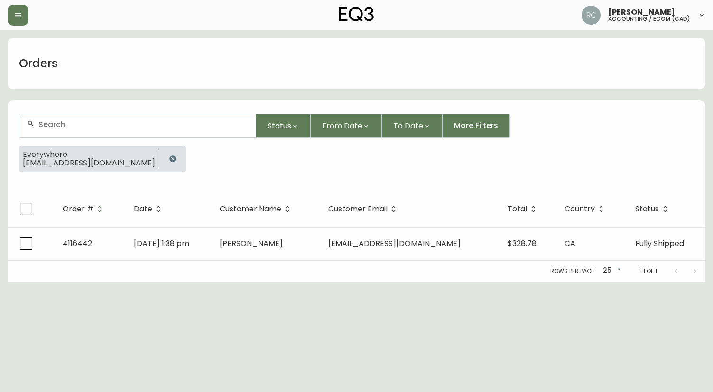
click at [140, 130] on div at bounding box center [137, 125] width 236 height 23
paste input "[EMAIL_ADDRESS][DOMAIN_NAME]"
click at [111, 116] on div "[EMAIL_ADDRESS][DOMAIN_NAME]" at bounding box center [137, 125] width 236 height 23
paste input "BWORONUK@G"
drag, startPoint x: 102, startPoint y: 118, endPoint x: 106, endPoint y: 114, distance: 5.7
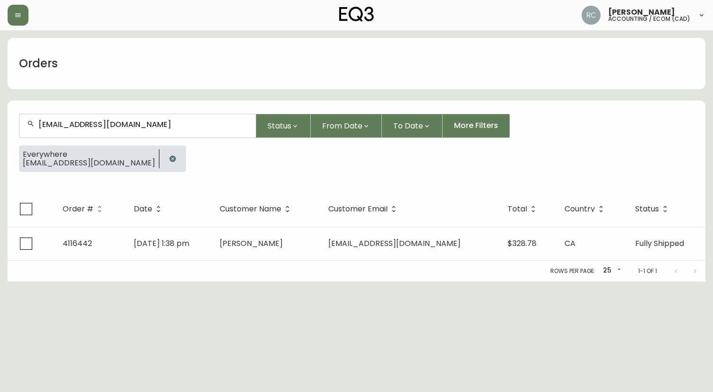
click at [102, 118] on div "[EMAIL_ADDRESS][DOMAIN_NAME]" at bounding box center [137, 125] width 236 height 23
paste input "AMAARM6"
click at [65, 132] on div "[EMAIL_ADDRESS][DOMAIN_NAME]" at bounding box center [137, 125] width 236 height 23
paste input "[PERSON_NAME][EMAIL_ADDRESS][DOMAIN_NAME]"
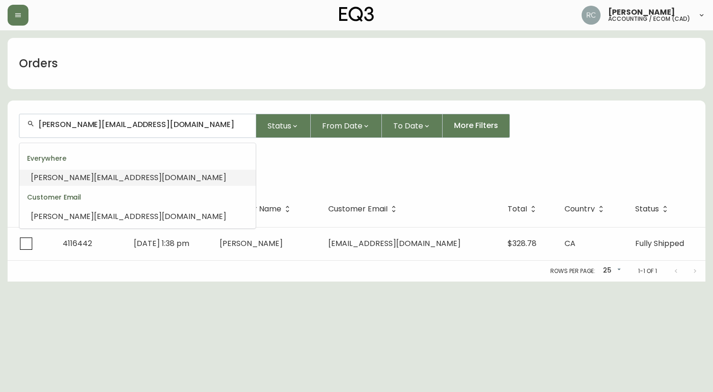
click at [129, 175] on li "[PERSON_NAME][EMAIL_ADDRESS][DOMAIN_NAME]" at bounding box center [137, 178] width 236 height 16
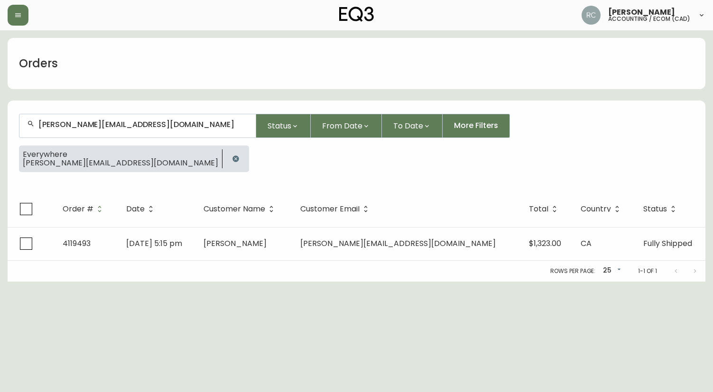
click at [124, 125] on input "[PERSON_NAME][EMAIL_ADDRESS][DOMAIN_NAME]" at bounding box center [143, 124] width 210 height 9
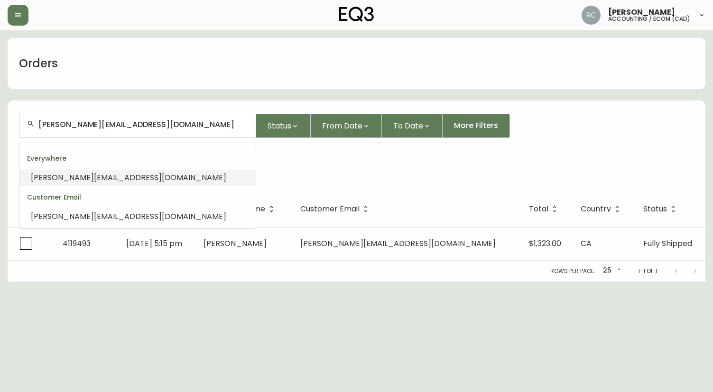
paste input "[EMAIL_ADDRESS][PERSON_NAME]"
type input "[EMAIL_ADDRESS][PERSON_NAME][DOMAIN_NAME]"
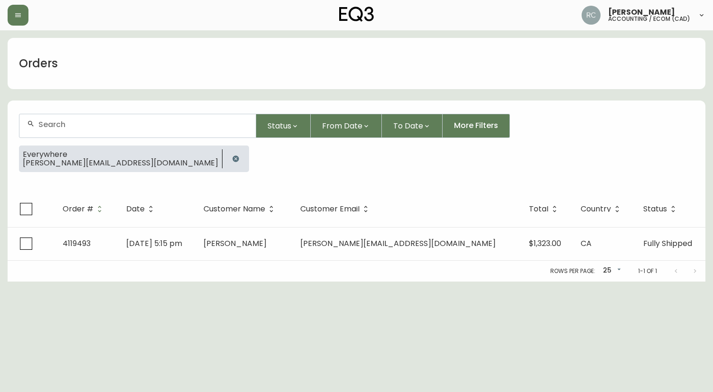
click at [121, 117] on div at bounding box center [137, 125] width 236 height 23
paste input "[EMAIL_ADDRESS][DOMAIN_NAME]"
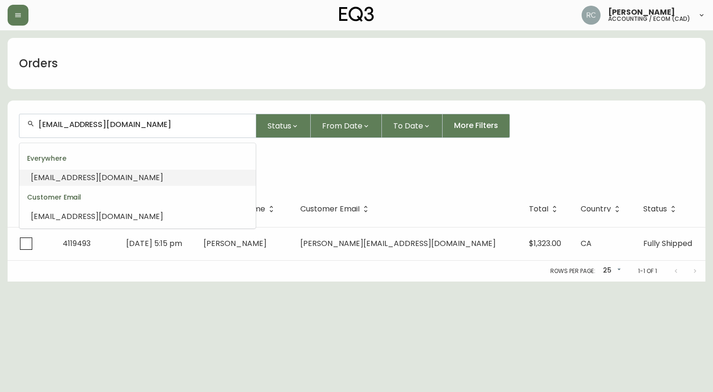
click at [93, 175] on span "[EMAIL_ADDRESS][DOMAIN_NAME]" at bounding box center [97, 177] width 132 height 11
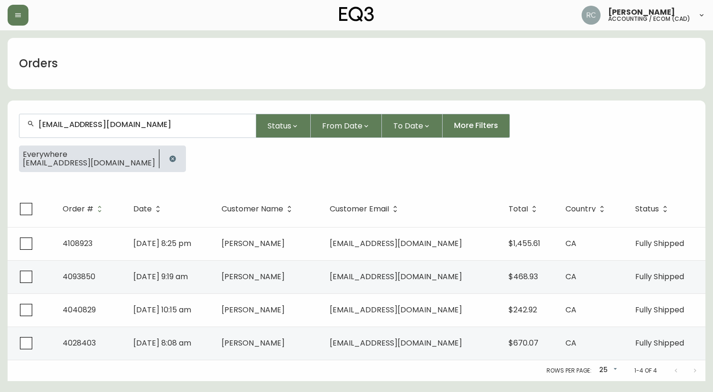
click at [102, 127] on input "[EMAIL_ADDRESS][DOMAIN_NAME]" at bounding box center [143, 124] width 210 height 9
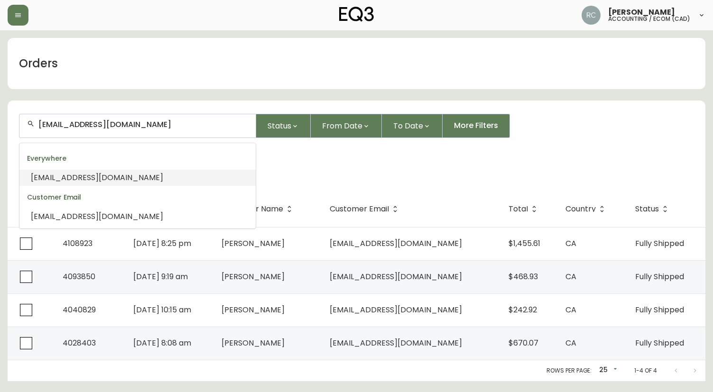
paste input "[EMAIL_ADDRESS]"
type input "[EMAIL_ADDRESS][DOMAIN_NAME]"
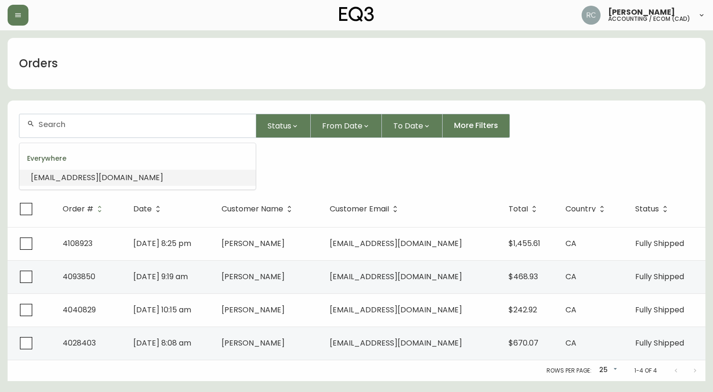
click at [56, 124] on input "text" at bounding box center [143, 124] width 210 height 9
paste input "[PERSON_NAME][EMAIL_ADDRESS][DOMAIN_NAME]"
click at [116, 120] on input "[PERSON_NAME][EMAIL_ADDRESS][DOMAIN_NAME]" at bounding box center [143, 124] width 210 height 9
paste input "[EMAIL_ADDRESS][DOMAIN_NAME]"
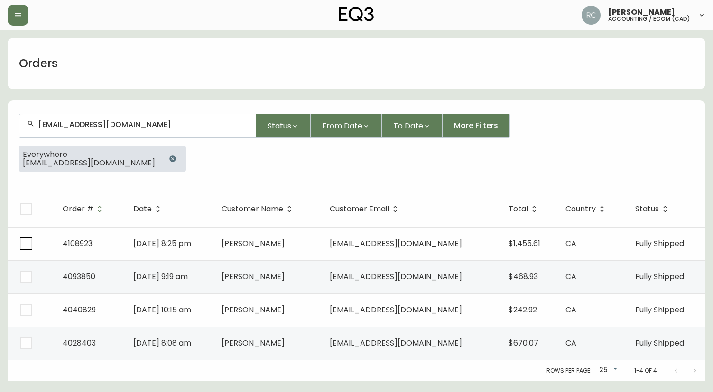
click at [100, 118] on div "[EMAIL_ADDRESS][DOMAIN_NAME]" at bounding box center [137, 125] width 236 height 23
paste input "INFO@BEAUTYBYMARGARITA"
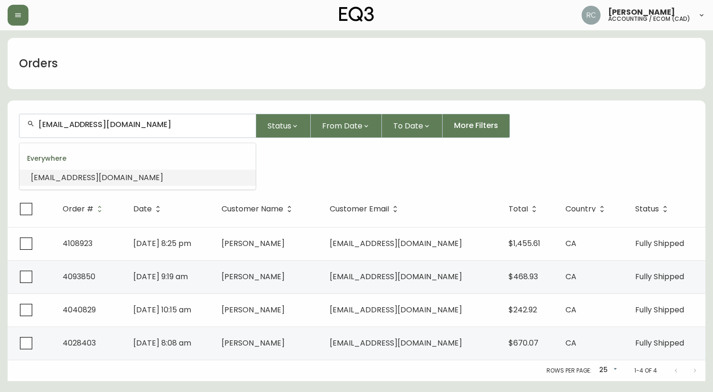
type input "[EMAIL_ADDRESS][DOMAIN_NAME]"
